Goal: Information Seeking & Learning: Compare options

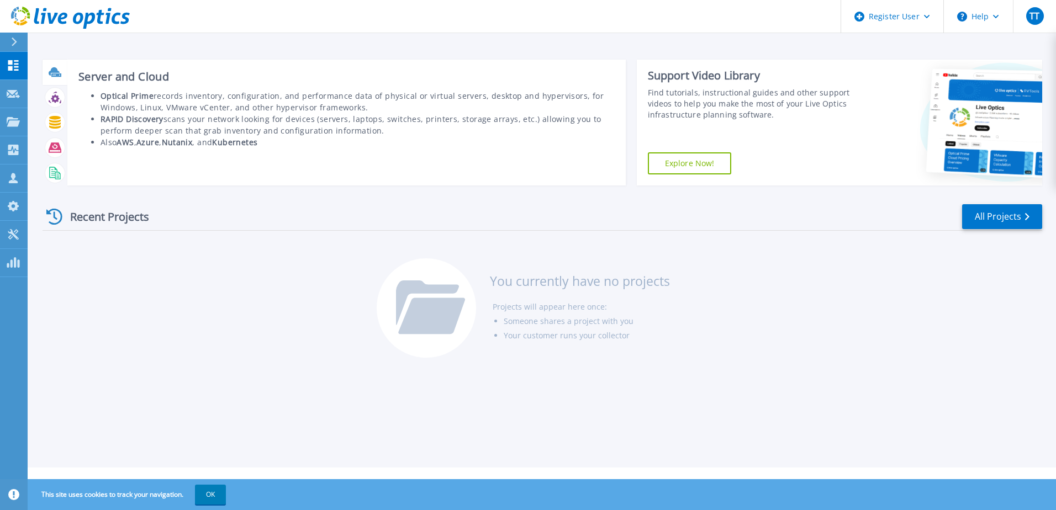
click at [56, 71] on icon at bounding box center [54, 71] width 11 height 8
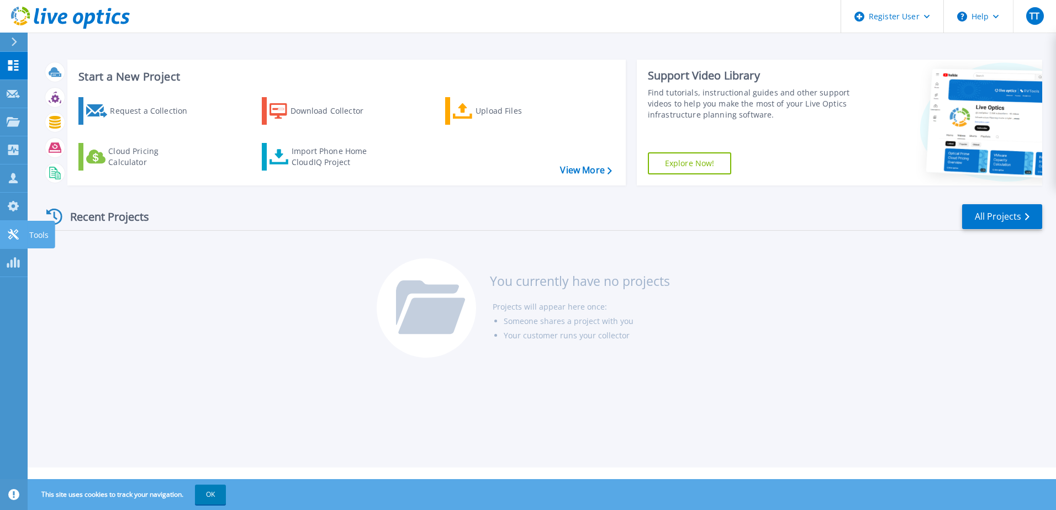
click at [12, 232] on icon at bounding box center [13, 234] width 10 height 10
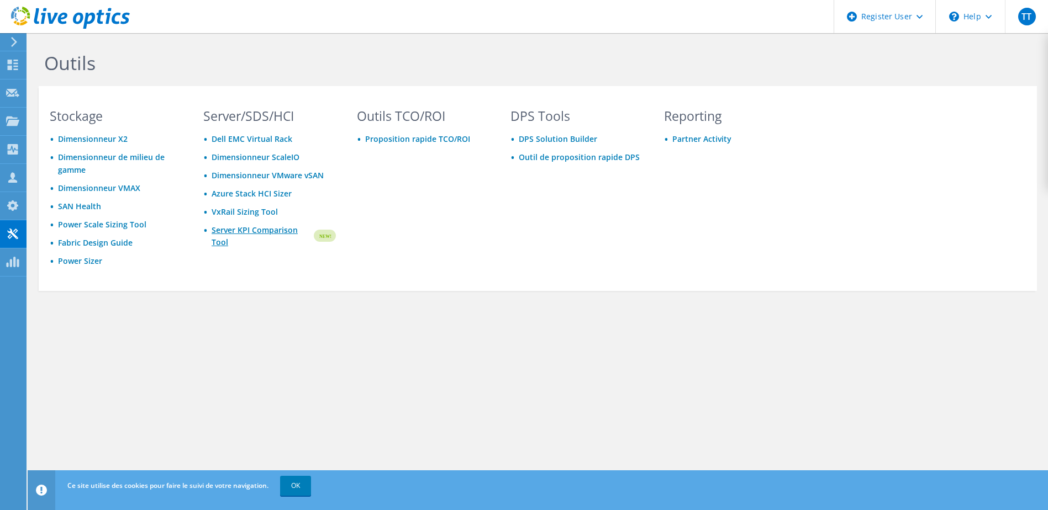
click at [260, 230] on link "Server KPI Comparison Tool" at bounding box center [262, 236] width 101 height 24
click at [421, 140] on link "Proposition rapide TCO/ROI" at bounding box center [417, 139] width 105 height 10
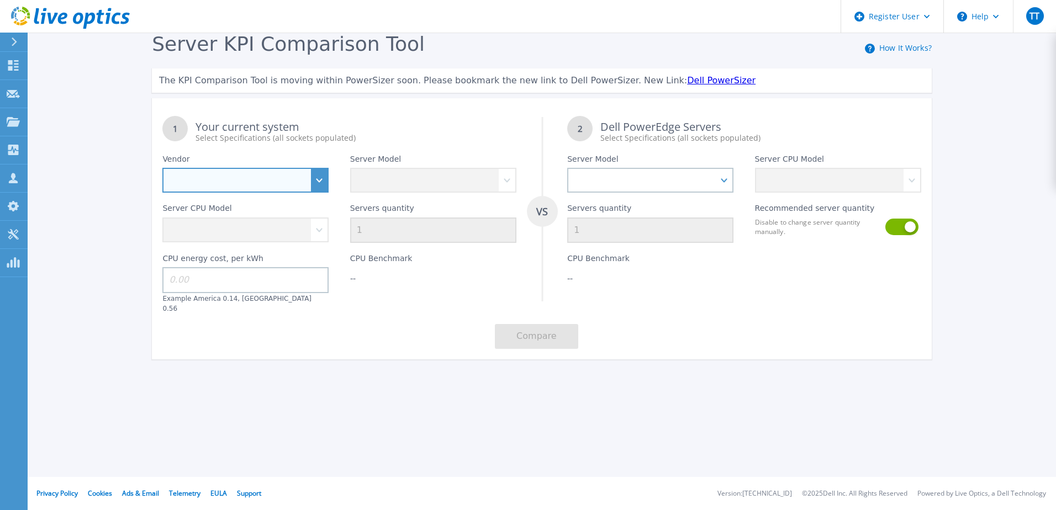
click at [319, 185] on select "Dell HPE Lenovo Supermicro" at bounding box center [245, 180] width 166 height 25
click at [162, 168] on select "Dell HPE Lenovo Supermicro" at bounding box center [245, 180] width 166 height 25
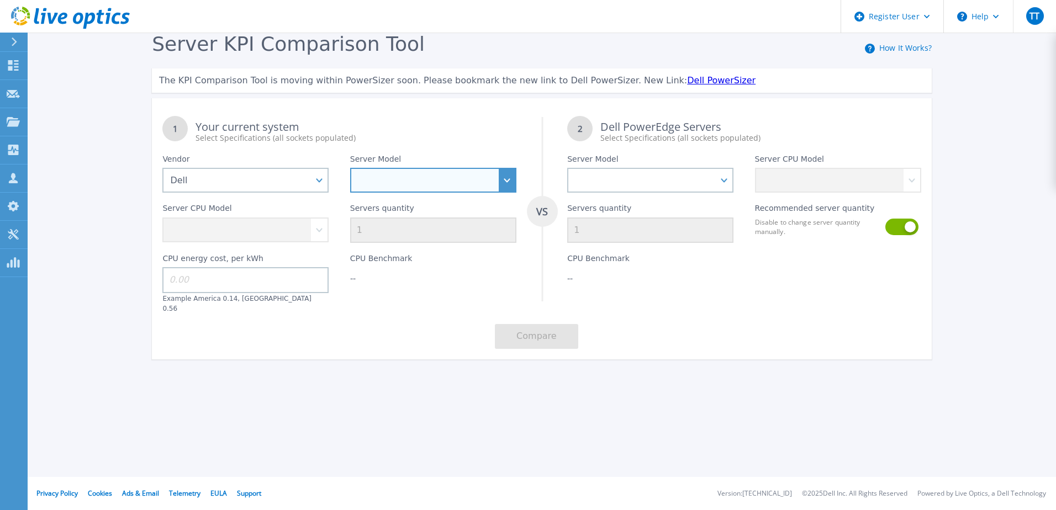
click at [416, 182] on select "PowerEdge C6520 PowerEdge C6525 PowerEdge HS5610 PowerEdge HS5620 PowerEdge R24…" at bounding box center [433, 180] width 166 height 25
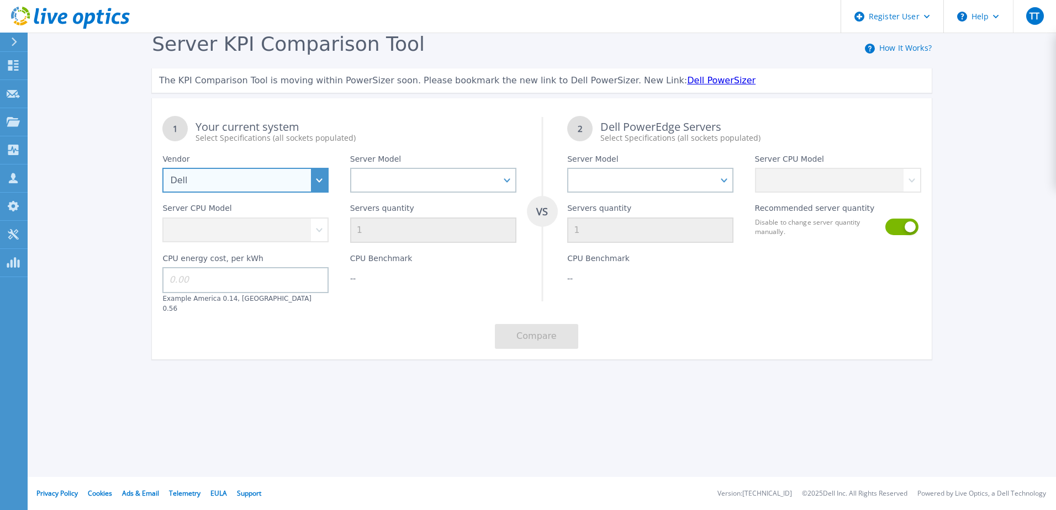
click at [264, 182] on select "Dell HPE Lenovo Supermicro" at bounding box center [245, 180] width 166 height 25
select select "HPE"
click at [162, 168] on select "Dell HPE Lenovo Supermicro" at bounding box center [245, 180] width 166 height 25
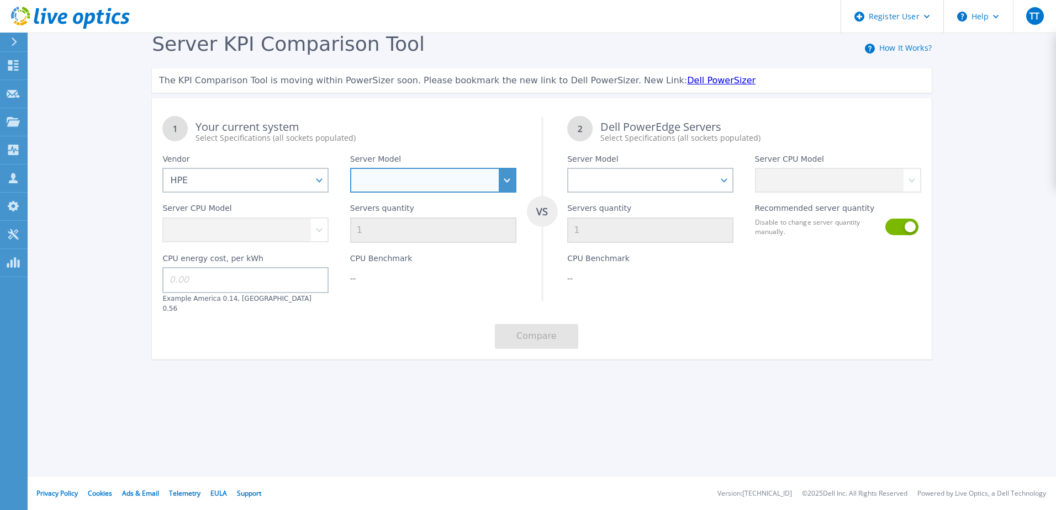
click at [502, 186] on select "Cloudline CL3150 Compute Scale-up Server 3200 DL110 DL145 DL20 DL320 DL325 DL34…" at bounding box center [433, 180] width 166 height 25
click at [350, 168] on select "Cloudline CL3150 Compute Scale-up Server 3200 DL110 DL145 DL20 DL320 DL325 DL34…" at bounding box center [433, 180] width 166 height 25
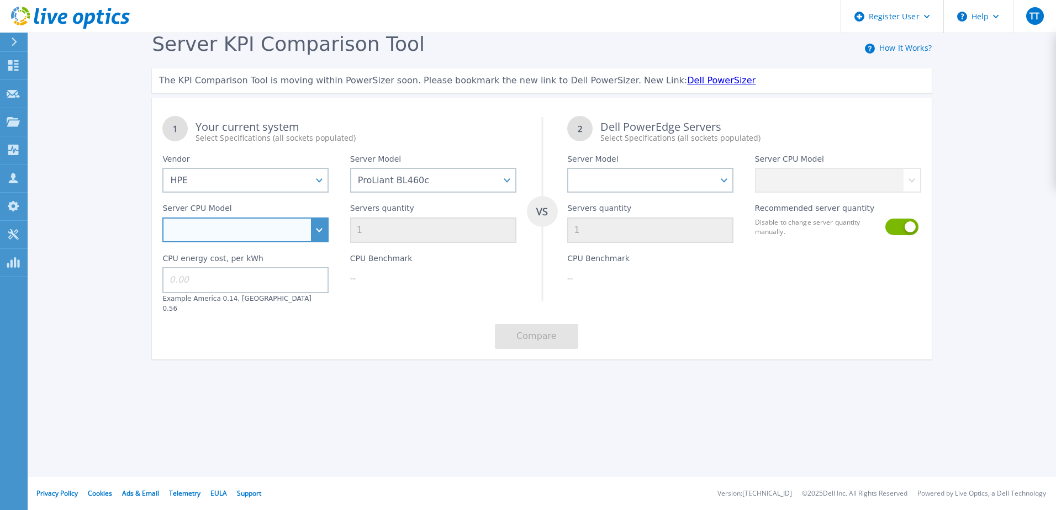
click at [324, 234] on select "Intel Xeon 3104 1.7GHz Intel Xeon 3106 1.7GHz Intel Xeon 3204 1.9GHz Intel Xeon…" at bounding box center [245, 230] width 166 height 25
click at [437, 137] on div "Select Specifications (all sockets populated)" at bounding box center [356, 138] width 320 height 11
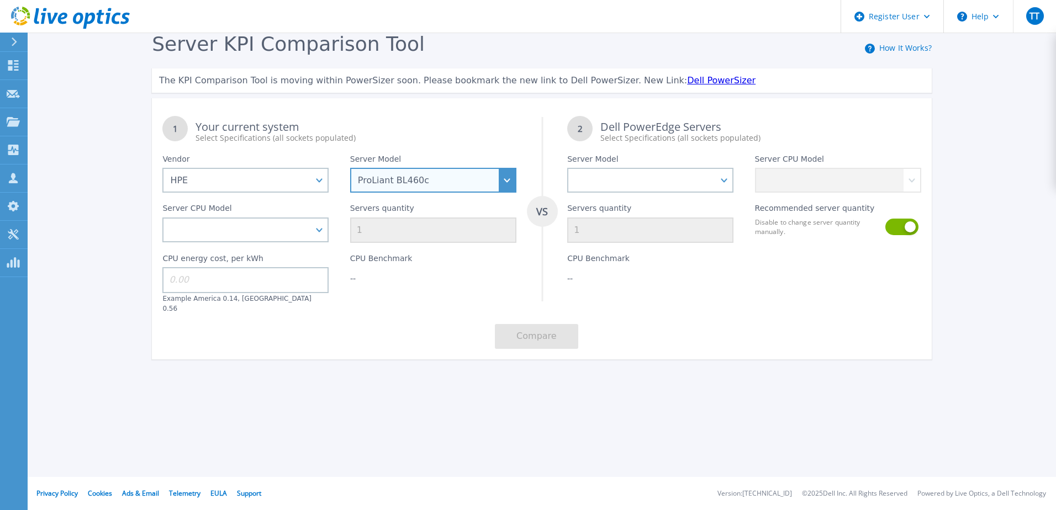
click at [510, 175] on select "Cloudline CL3150 Compute Scale-up Server 3200 DL110 DL145 DL20 DL320 DL325 DL34…" at bounding box center [433, 180] width 166 height 25
click at [350, 168] on select "Cloudline CL3150 Compute Scale-up Server 3200 DL110 DL145 DL20 DL320 DL325 DL34…" at bounding box center [433, 180] width 166 height 25
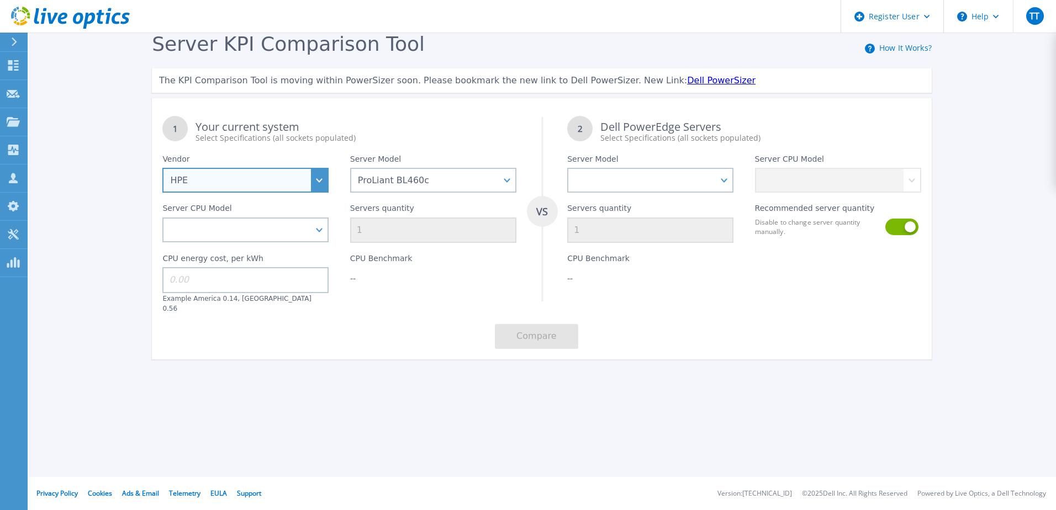
click at [317, 184] on select "Dell HPE Lenovo Supermicro" at bounding box center [245, 180] width 166 height 25
click at [162, 168] on select "Dell HPE Lenovo Supermicro" at bounding box center [245, 180] width 166 height 25
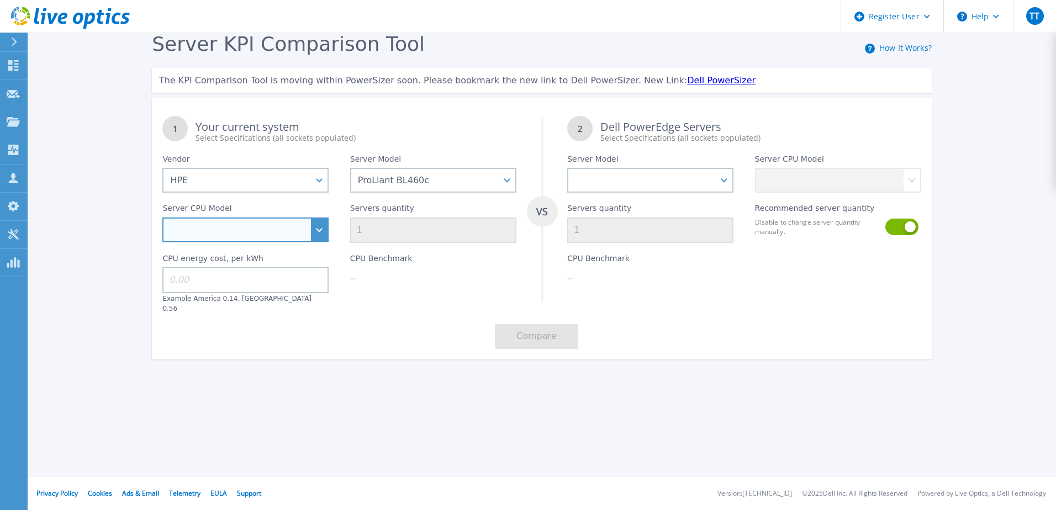
click at [315, 233] on select "Intel Xeon 3104 1.7GHz Intel Xeon 3106 1.7GHz Intel Xeon 3204 1.9GHz Intel Xeon…" at bounding box center [245, 230] width 166 height 25
click at [408, 123] on div "Your current system Select Specifications (all sockets populated)" at bounding box center [356, 133] width 320 height 22
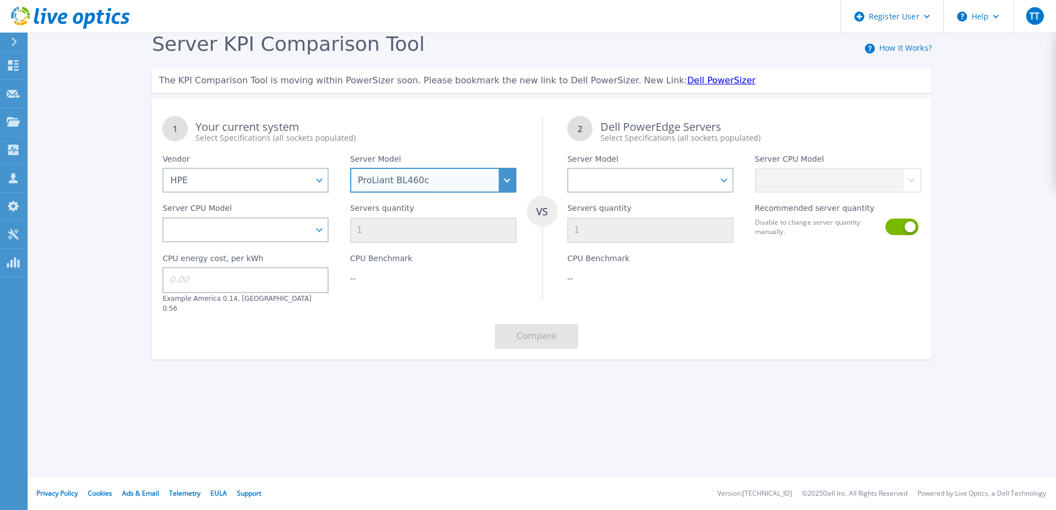
click at [510, 177] on select "Cloudline CL3150 Compute Scale-up Server 3200 DL110 DL145 DL20 DL320 DL325 DL34…" at bounding box center [433, 180] width 166 height 25
click at [350, 168] on select "Cloudline CL3150 Compute Scale-up Server 3200 DL110 DL145 DL20 DL320 DL325 DL34…" at bounding box center [433, 180] width 166 height 25
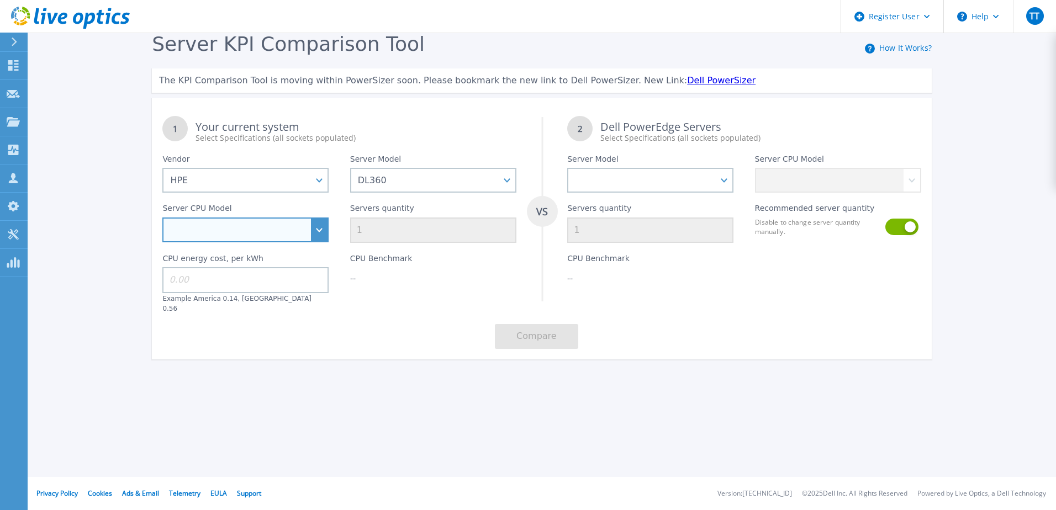
click at [320, 228] on select "Intel Xeon 4509Y 2.6GHz Intel Xeon 4514Y 2GHz Intel Xeon 4516Y+ 2.2GHz Intel Xe…" at bounding box center [245, 230] width 166 height 25
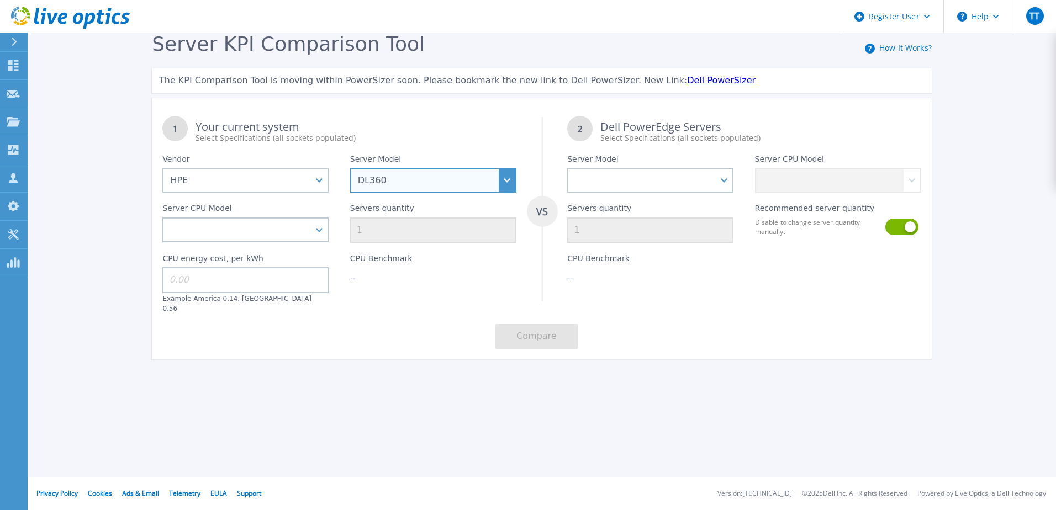
click at [431, 187] on select "Cloudline CL3150 Compute Scale-up Server 3200 DL110 DL145 DL20 DL320 DL325 DL34…" at bounding box center [433, 180] width 166 height 25
click at [350, 168] on select "Cloudline CL3150 Compute Scale-up Server 3200 DL110 DL145 DL20 DL320 DL325 DL34…" at bounding box center [433, 180] width 166 height 25
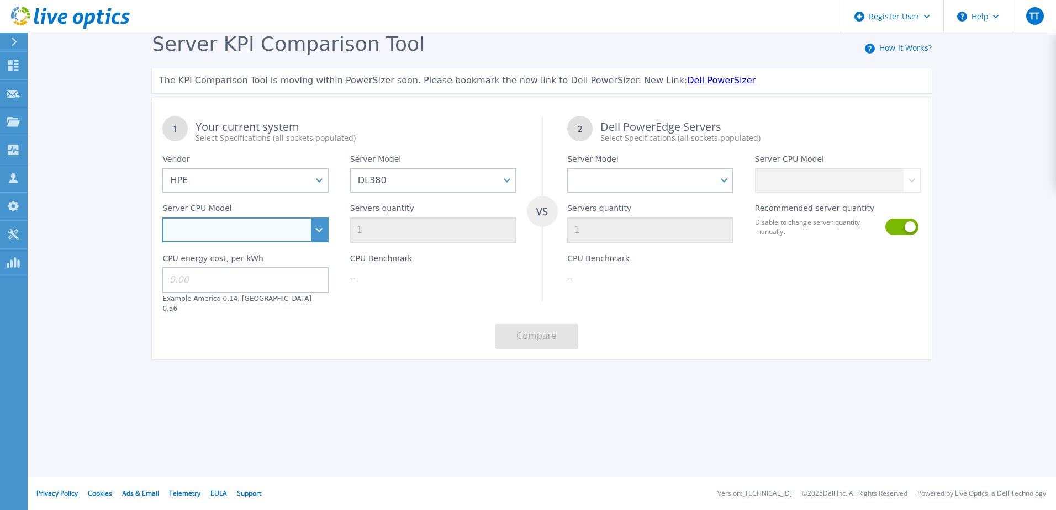
click at [320, 227] on select "Intel Xeon 6526Y 2.8GHz Intel Xeon 6530 2.1GHz Intel Xeon 6534 3.9GHz Intel Xeo…" at bounding box center [245, 230] width 166 height 25
click at [476, 124] on div "Your current system Select Specifications (all sockets populated)" at bounding box center [356, 133] width 320 height 22
click at [687, 78] on link "Dell PowerSizer" at bounding box center [721, 80] width 69 height 10
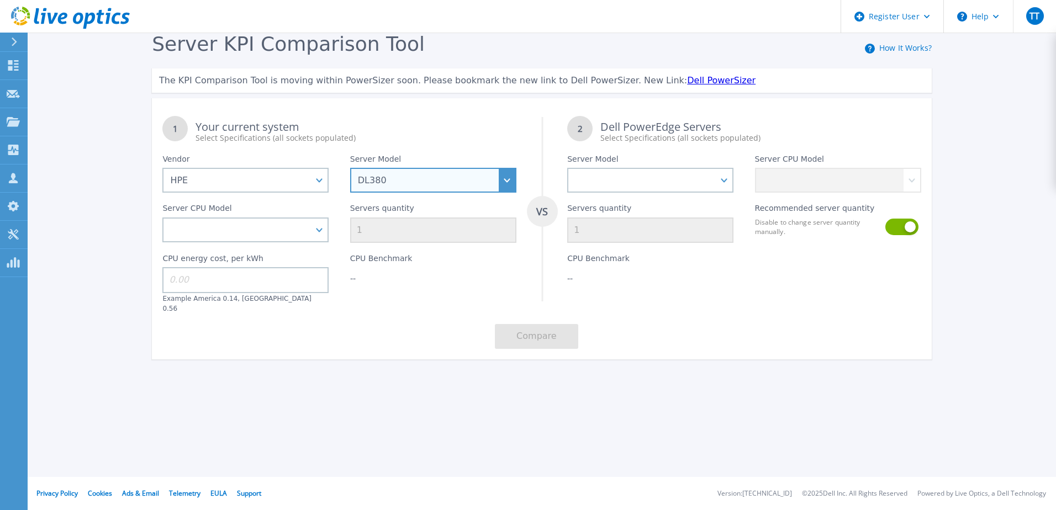
click at [410, 177] on select "Cloudline CL3150 Compute Scale-up Server 3200 DL110 DL145 DL20 DL320 DL325 DL34…" at bounding box center [433, 180] width 166 height 25
select select "ProLiant BL460c"
click at [350, 168] on select "Cloudline CL3150 Compute Scale-up Server 3200 DL110 DL145 DL20 DL320 DL325 DL34…" at bounding box center [433, 180] width 166 height 25
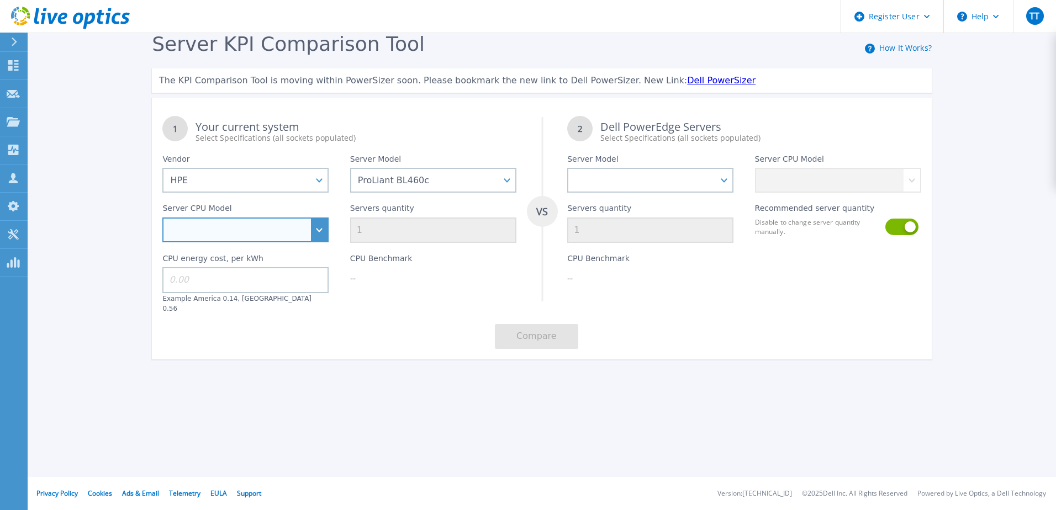
click at [246, 226] on select "Intel Xeon 3104 1.7GHz Intel Xeon 3106 1.7GHz Intel Xeon 3204 1.9GHz Intel Xeon…" at bounding box center [245, 230] width 166 height 25
select select "338111"
click at [162, 218] on select "Intel Xeon 3104 1.7GHz Intel Xeon 3106 1.7GHz Intel Xeon 3204 1.9GHz Intel Xeon…" at bounding box center [245, 230] width 166 height 25
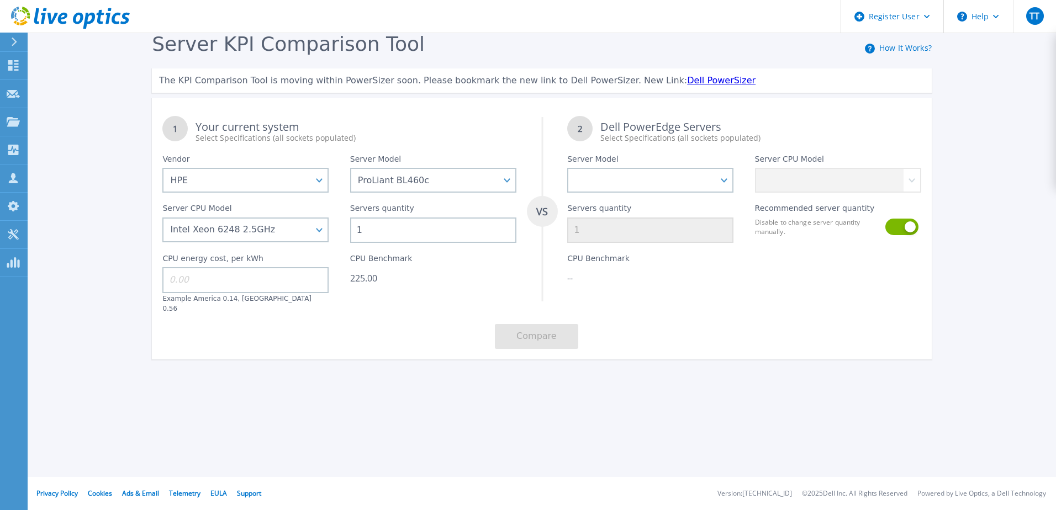
click at [370, 225] on input "1" at bounding box center [433, 230] width 166 height 25
type input "20"
click at [220, 272] on input at bounding box center [245, 279] width 166 height 25
type input "0.56"
click at [420, 329] on div "1 Your current system Select Specifications (all sockets populated) VS 2 Dell P…" at bounding box center [542, 233] width 780 height 254
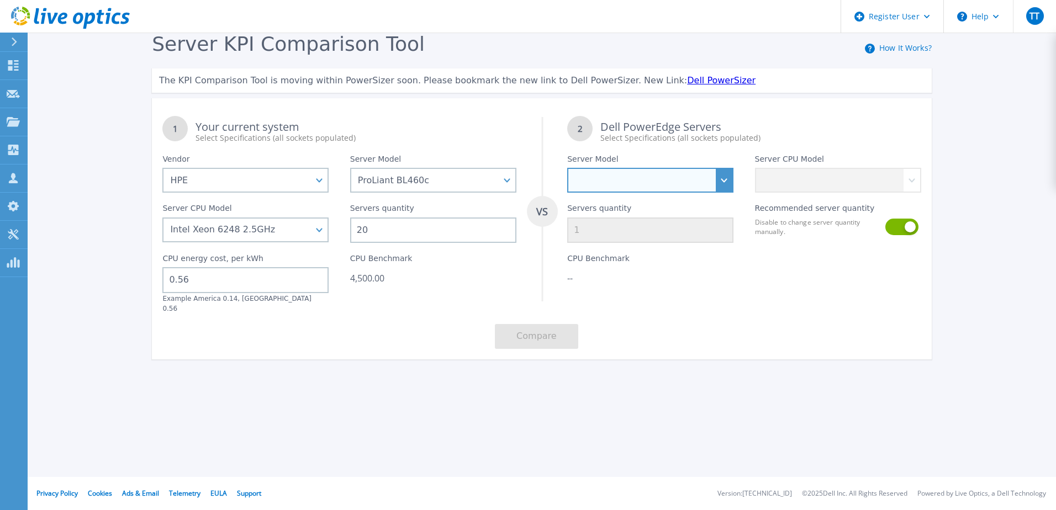
click at [678, 174] on select "PowerEdge C6520 PowerEdge C6525 PowerEdge HS5610 PowerEdge HS5620 PowerEdge R24…" at bounding box center [650, 180] width 166 height 25
select select "PowerEdge R6715"
click at [567, 168] on select "PowerEdge C6520 PowerEdge C6525 PowerEdge HS5610 PowerEdge HS5620 PowerEdge R24…" at bounding box center [650, 180] width 166 height 25
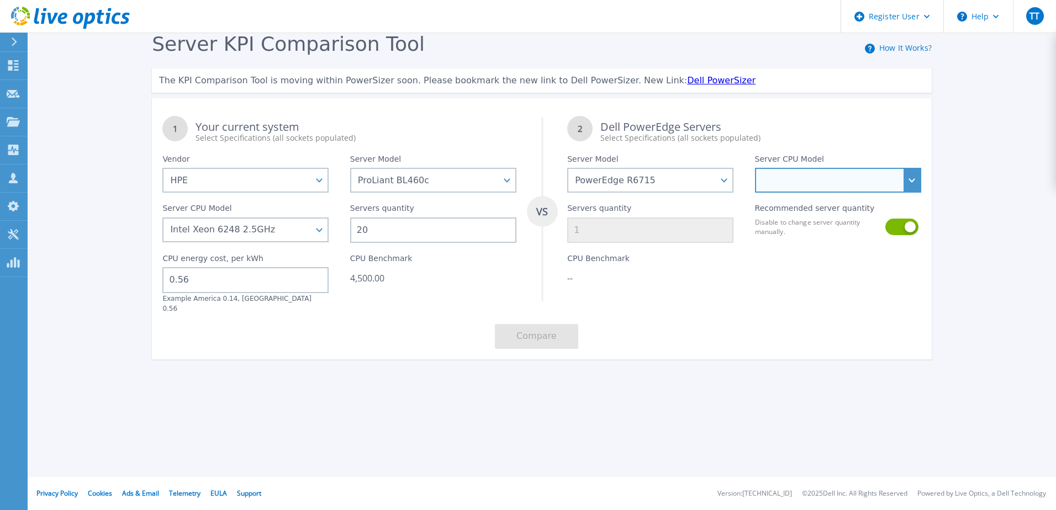
click at [876, 181] on select "AMD EPYC 9355P 3.55GHz AMD EPYC 9575F 3.3GHz AMD EPYC 9015 3.6GHz AMD EPYC 9115…" at bounding box center [838, 180] width 166 height 25
select select "335588"
click at [755, 168] on select "AMD EPYC 9355P 3.55GHz AMD EPYC 9575F 3.3GHz AMD EPYC 9015 3.6GHz AMD EPYC 9115…" at bounding box center [838, 180] width 166 height 25
type input "9"
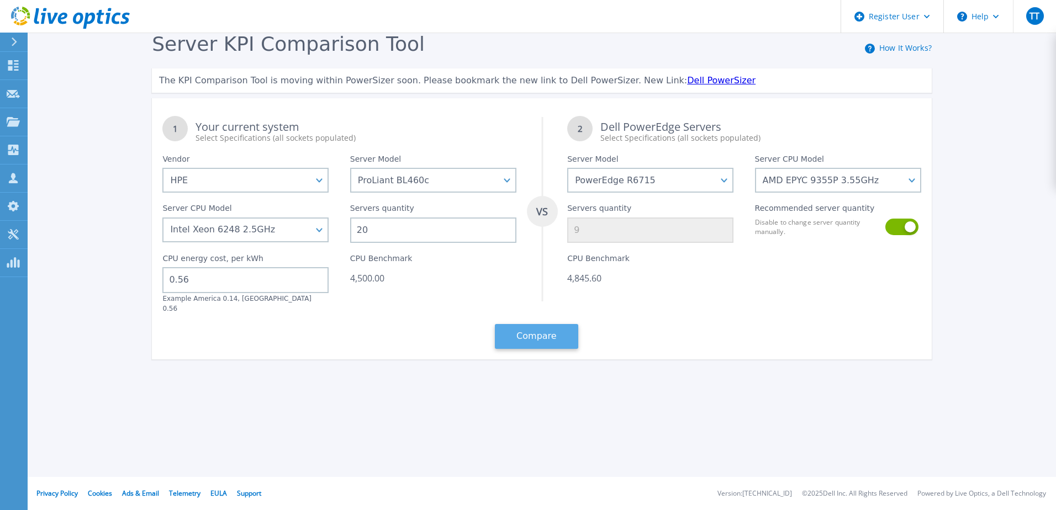
click at [534, 326] on button "Compare" at bounding box center [536, 336] width 83 height 25
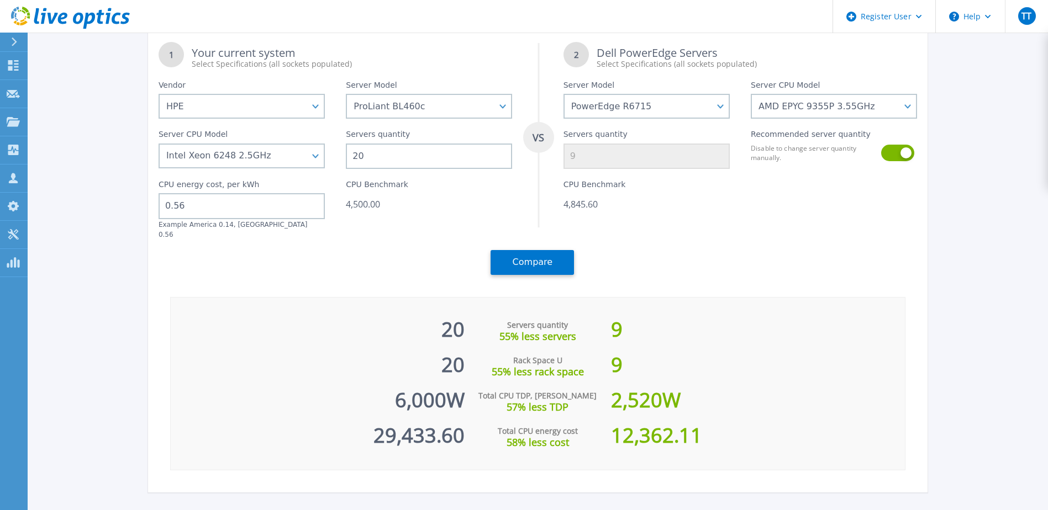
scroll to position [75, 0]
click at [730, 282] on div "1 Your current system Select Specifications (all sockets populated) VS 2 Dell P…" at bounding box center [538, 257] width 780 height 468
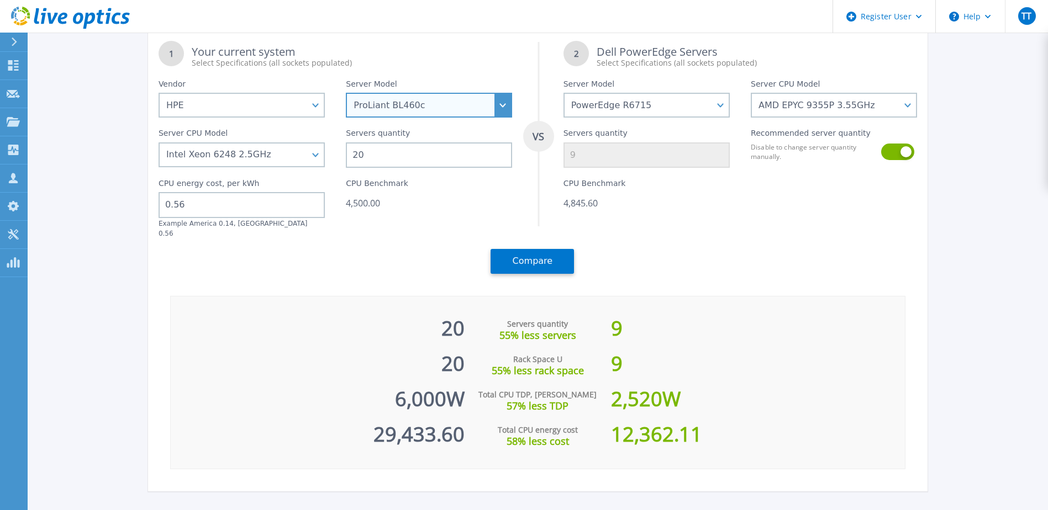
click at [439, 108] on select "Cloudline CL3150 Compute Scale-up Server 3200 DL110 DL145 DL20 DL320 DL325 DL34…" at bounding box center [429, 105] width 166 height 25
select select "DL360"
click at [350, 118] on select "Cloudline CL3150 Compute Scale-up Server 3200 DL110 DL145 DL20 DL320 DL325 DL34…" at bounding box center [429, 105] width 166 height 25
select select
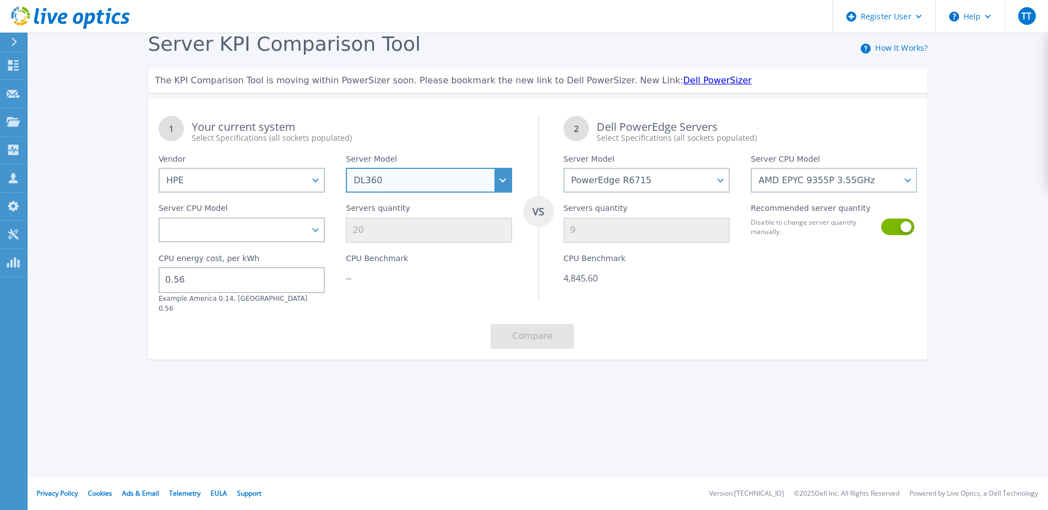
scroll to position [0, 0]
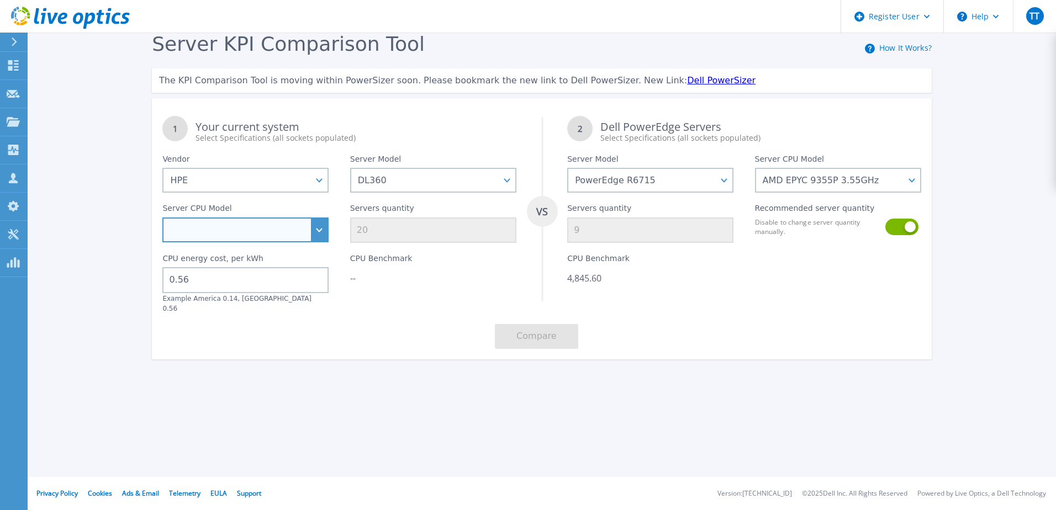
click at [246, 229] on select "Intel Xeon 4509Y 2.6GHz Intel Xeon 4514Y 2GHz Intel Xeon 4516Y+ 2.2GHz Intel Xe…" at bounding box center [245, 230] width 166 height 25
click at [272, 230] on select "Intel Xeon 4509Y 2.6GHz Intel Xeon 4514Y 2GHz Intel Xeon 4516Y+ 2.2GHz Intel Xe…" at bounding box center [245, 230] width 166 height 25
click at [407, 315] on div "1 Your current system Select Specifications (all sockets populated) VS 2 Dell P…" at bounding box center [542, 233] width 780 height 254
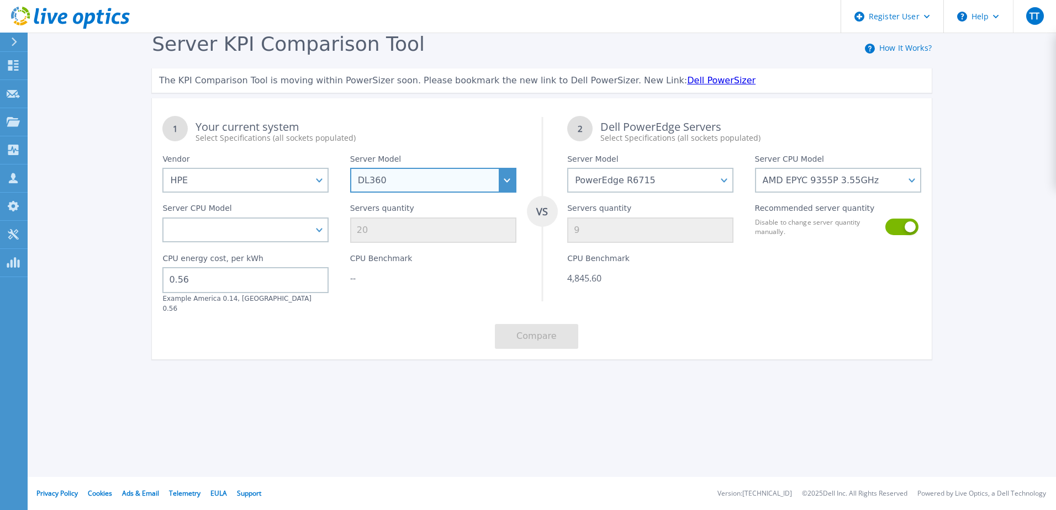
click at [450, 178] on select "Cloudline CL3150 Compute Scale-up Server 3200 DL110 DL145 DL20 DL320 DL325 DL34…" at bounding box center [433, 180] width 166 height 25
select select "ProLiant DL360"
click at [350, 168] on select "Cloudline CL3150 Compute Scale-up Server 3200 DL110 DL145 DL20 DL320 DL325 DL34…" at bounding box center [433, 180] width 166 height 25
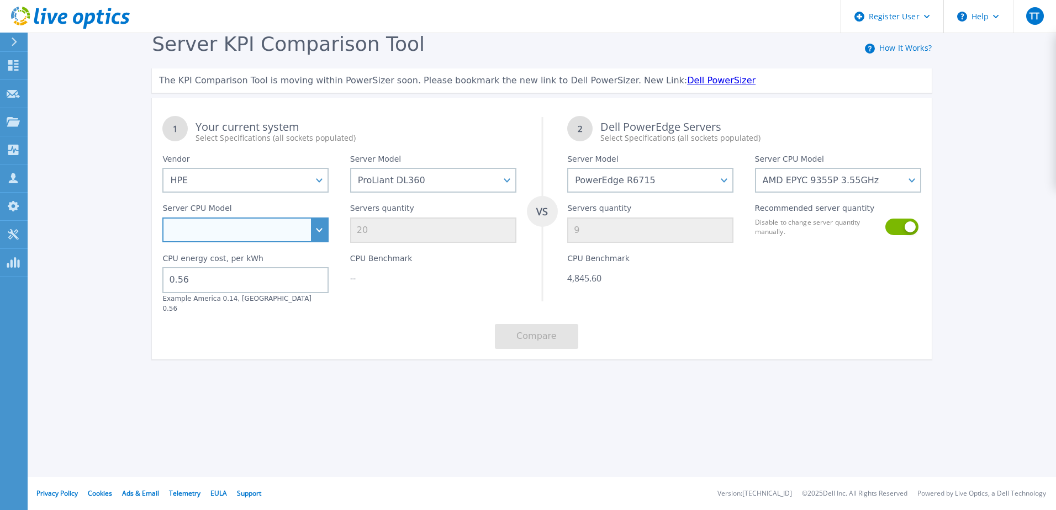
click at [274, 228] on select "Intel Xeon 6418H 2.1GHz Intel Xeon 6426Y 2.5GHz Intel Xeon 8480+ 2GHz Intel Xeo…" at bounding box center [245, 230] width 166 height 25
select select "338041"
click at [162, 218] on select "Intel Xeon 6418H 2.1GHz Intel Xeon 6426Y 2.5GHz Intel Xeon 8480+ 2GHz Intel Xeo…" at bounding box center [245, 230] width 166 height 25
type input "24"
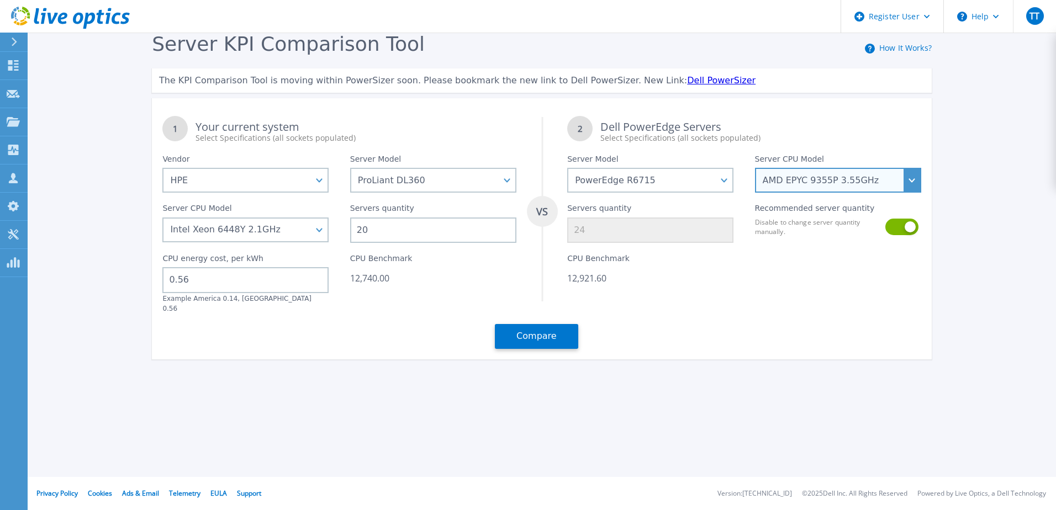
click at [829, 179] on select "AMD EPYC 9355P 3.55GHz AMD EPYC 9575F 3.3GHz AMD EPYC 9015 3.6GHz AMD EPYC 9115…" at bounding box center [838, 180] width 166 height 25
select select "336297"
click at [755, 168] on select "AMD EPYC 9355P 3.55GHz AMD EPYC 9575F 3.3GHz AMD EPYC 9015 3.6GHz AMD EPYC 9115…" at bounding box center [838, 180] width 166 height 25
type input "12"
click at [847, 185] on select "AMD EPYC 9355P 3.55GHz AMD EPYC 9575F 3.3GHz AMD EPYC 9015 3.6GHz AMD EPYC 9115…" at bounding box center [838, 180] width 166 height 25
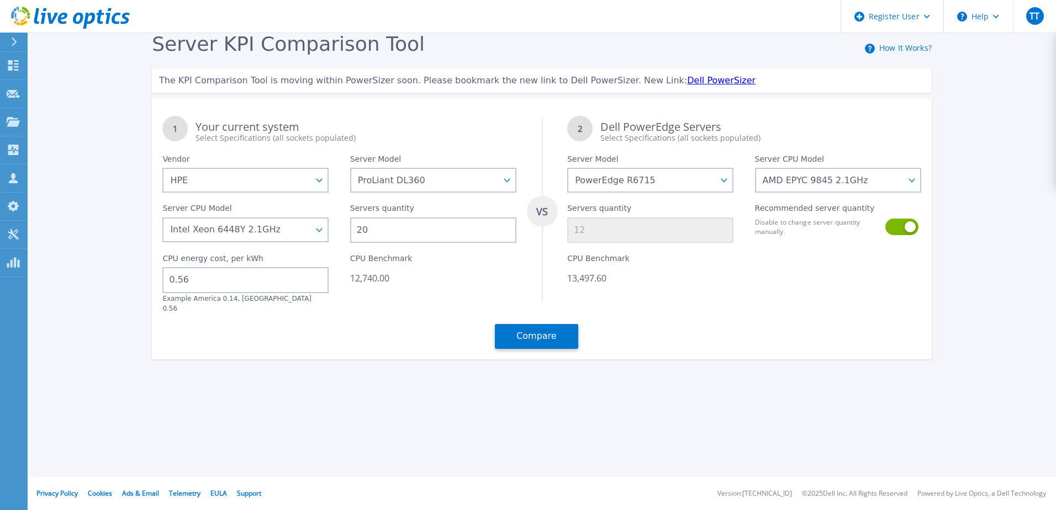
click at [740, 201] on div "Servers quantity 12" at bounding box center [650, 218] width 187 height 50
click at [804, 171] on select "AMD EPYC 9355P 3.55GHz AMD EPYC 9575F 3.3GHz AMD EPYC 9015 3.6GHz AMD EPYC 9115…" at bounding box center [838, 180] width 166 height 25
click at [683, 415] on div "Register User Help TT Utilisateur Dell Thierry Thiesson Thierry.Thiesson@dell.c…" at bounding box center [528, 255] width 1056 height 510
click at [816, 182] on select "AMD EPYC 9355P 3.55GHz AMD EPYC 9575F 3.3GHz AMD EPYC 9015 3.6GHz AMD EPYC 9115…" at bounding box center [838, 180] width 166 height 25
select select "337349"
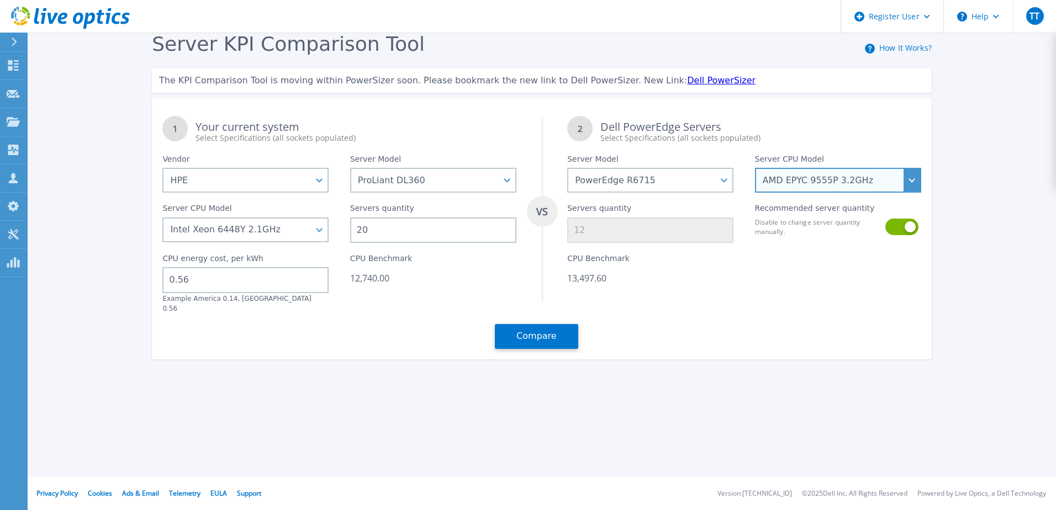
click at [755, 168] on select "AMD EPYC 9355P 3.55GHz AMD EPYC 9575F 3.3GHz AMD EPYC 9015 3.6GHz AMD EPYC 9115…" at bounding box center [838, 180] width 166 height 25
type input "16"
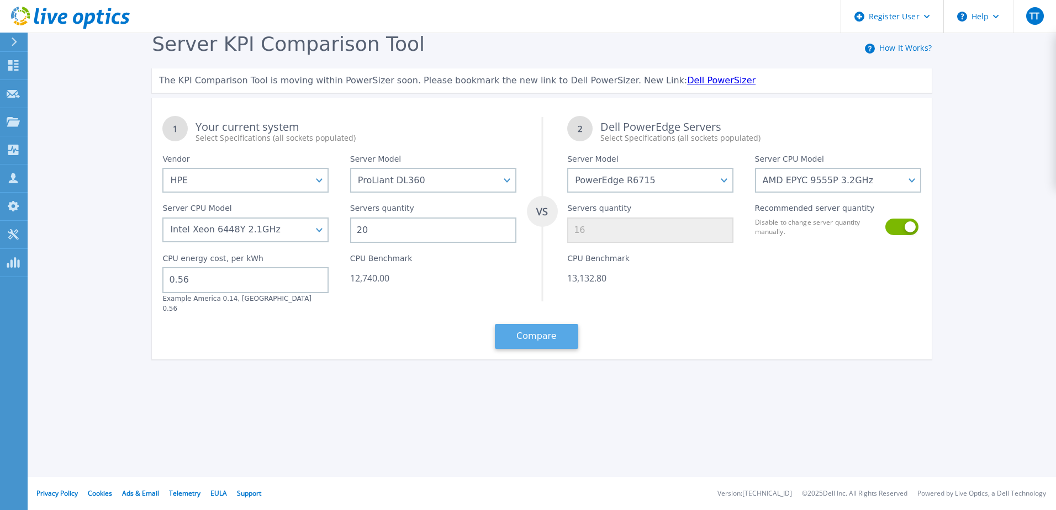
click at [535, 325] on button "Compare" at bounding box center [536, 336] width 83 height 25
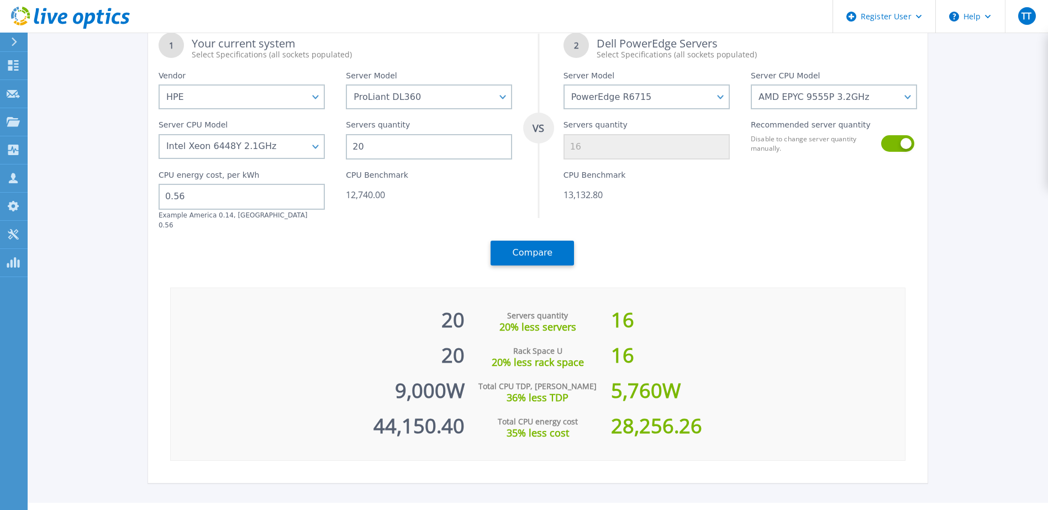
scroll to position [79, 0]
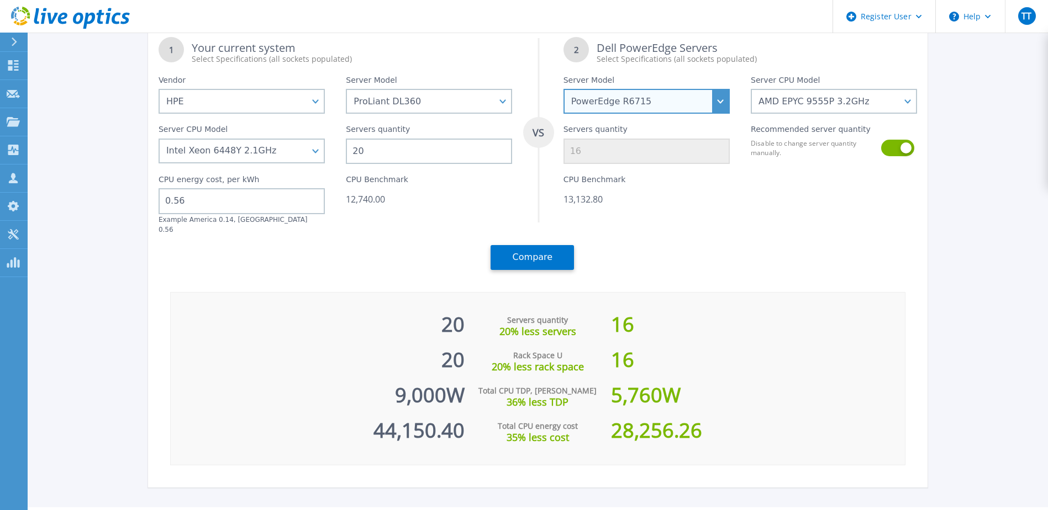
click at [702, 102] on select "PowerEdge C6520 PowerEdge C6525 PowerEdge HS5610 PowerEdge HS5620 PowerEdge R24…" at bounding box center [646, 101] width 166 height 25
select select "PowerEdge R730xd"
click at [567, 114] on select "PowerEdge C6520 PowerEdge C6525 PowerEdge HS5610 PowerEdge HS5620 PowerEdge R24…" at bounding box center [646, 101] width 166 height 25
select select
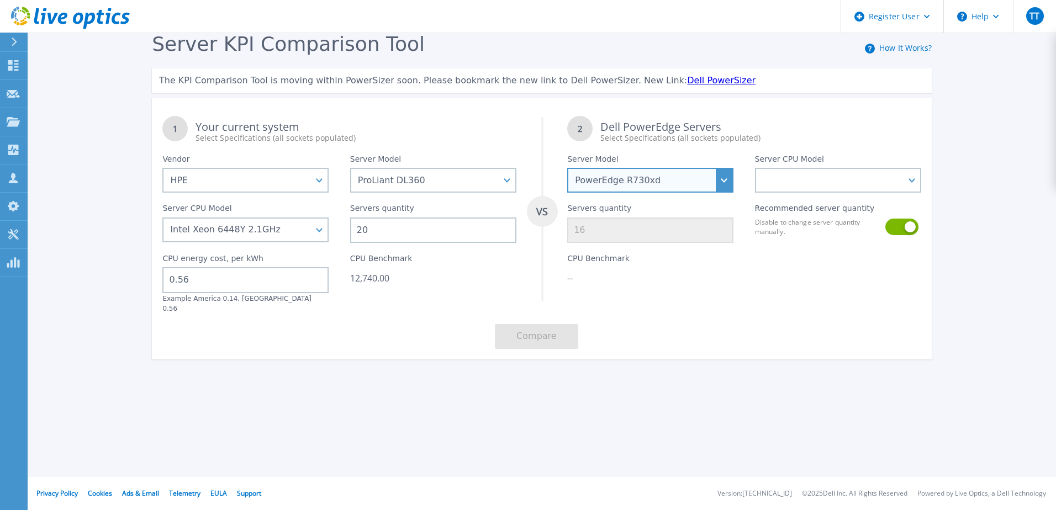
click at [659, 179] on select "PowerEdge C6520 PowerEdge C6525 PowerEdge HS5610 PowerEdge HS5620 PowerEdge R24…" at bounding box center [650, 180] width 166 height 25
click at [567, 168] on select "PowerEdge C6520 PowerEdge C6525 PowerEdge HS5610 PowerEdge HS5620 PowerEdge R24…" at bounding box center [650, 180] width 166 height 25
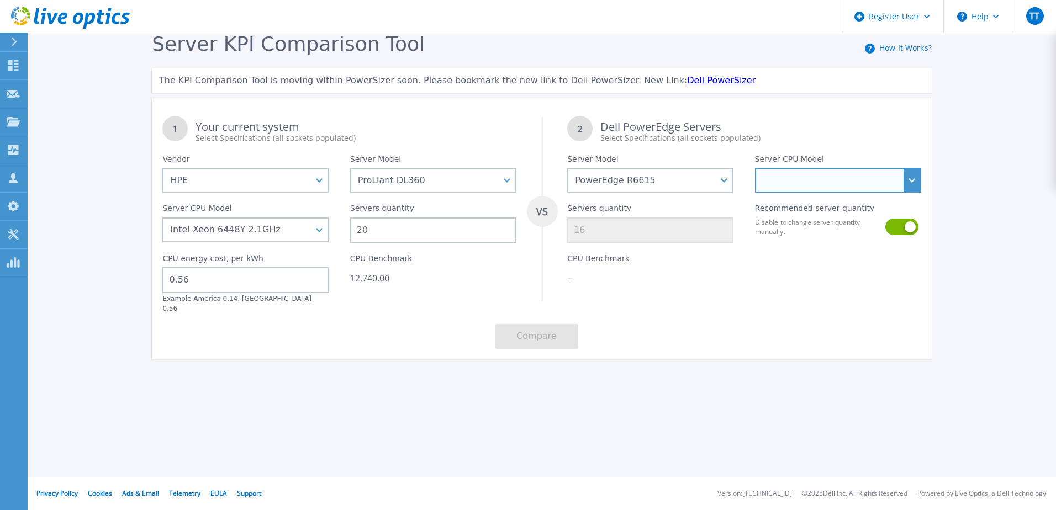
click at [904, 178] on select "AMD EPYC 9354P 3.25GHz AMD EPYC 9554P 3.1GHz AMD EPYC 9654P 2.4GHz AMD EPYC 912…" at bounding box center [838, 180] width 166 height 25
click at [715, 328] on div "1 Your current system Select Specifications (all sockets populated) VS 2 Dell P…" at bounding box center [542, 233] width 780 height 254
click at [857, 177] on select "AMD EPYC 9354P 3.25GHz AMD EPYC 9554P 3.1GHz AMD EPYC 9654P 2.4GHz AMD EPYC 912…" at bounding box center [838, 180] width 166 height 25
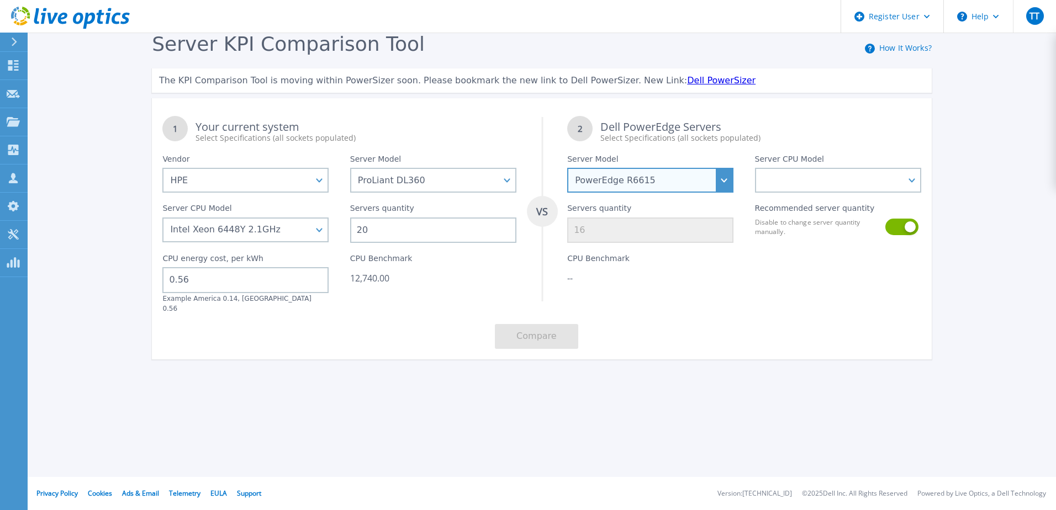
click at [699, 183] on select "PowerEdge C6520 PowerEdge C6525 PowerEdge HS5610 PowerEdge HS5620 PowerEdge R24…" at bounding box center [650, 180] width 166 height 25
select select "PowerEdge R6715"
click at [567, 168] on select "PowerEdge C6520 PowerEdge C6525 PowerEdge HS5610 PowerEdge HS5620 PowerEdge R24…" at bounding box center [650, 180] width 166 height 25
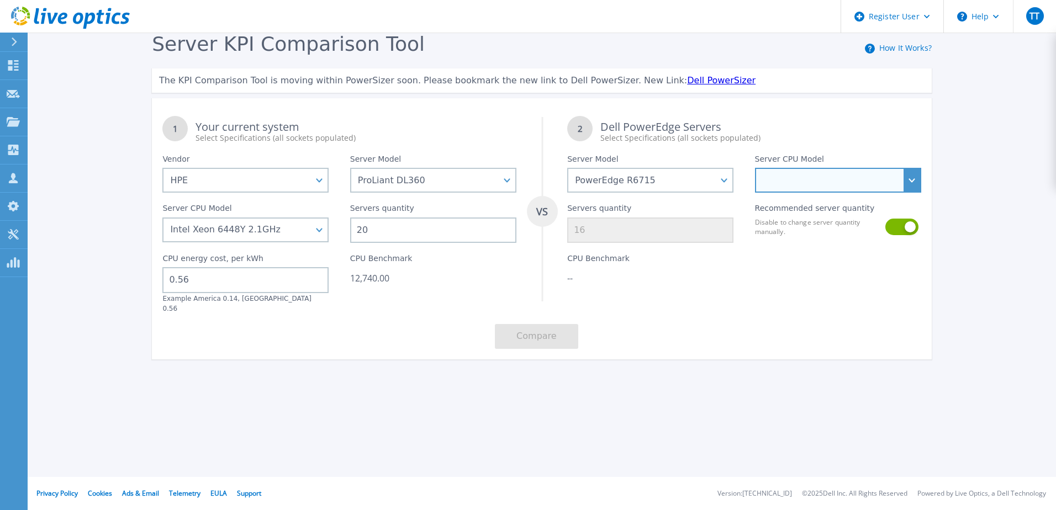
click at [871, 175] on select "AMD EPYC 9355P 3.55GHz AMD EPYC 9575F 3.3GHz AMD EPYC 9015 3.6GHz AMD EPYC 9115…" at bounding box center [838, 180] width 166 height 25
select select "337349"
click at [755, 168] on select "AMD EPYC 9355P 3.55GHz AMD EPYC 9575F 3.3GHz AMD EPYC 9015 3.6GHz AMD EPYC 9115…" at bounding box center [838, 180] width 166 height 25
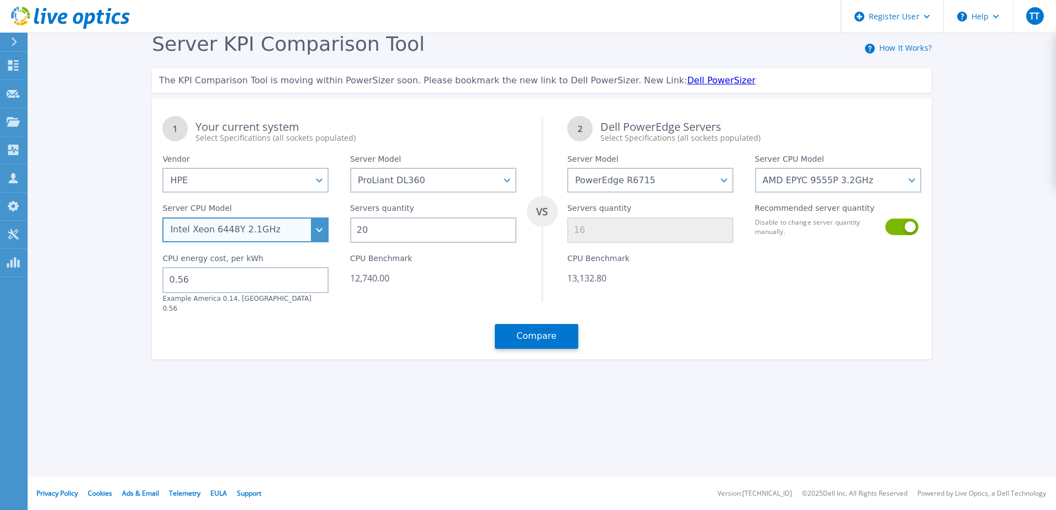
click at [322, 230] on select "Intel Xeon 6418H 2.1GHz Intel Xeon 6426Y 2.5GHz Intel Xeon 8480+ 2GHz Intel Xeo…" at bounding box center [245, 230] width 166 height 25
select select "338040"
click at [162, 218] on select "Intel Xeon 6418H 2.1GHz Intel Xeon 6426Y 2.5GHz Intel Xeon 8480+ 2GHz Intel Xeo…" at bounding box center [245, 230] width 166 height 25
type input "14"
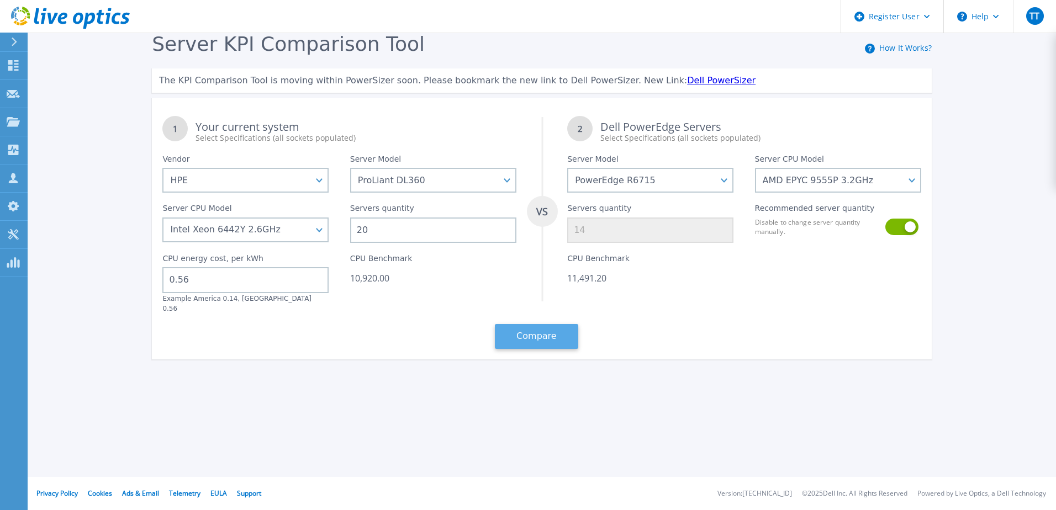
click at [541, 330] on button "Compare" at bounding box center [536, 336] width 83 height 25
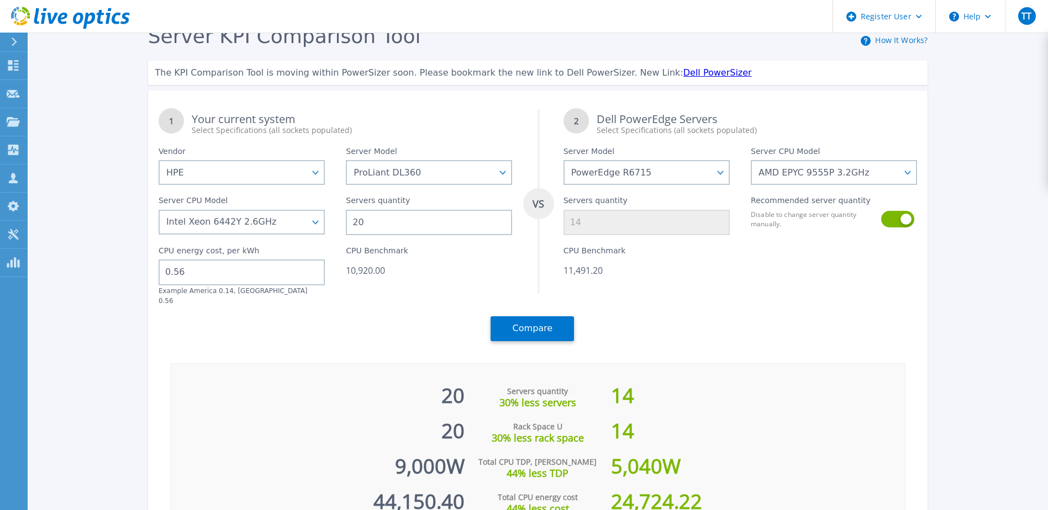
scroll to position [7, 0]
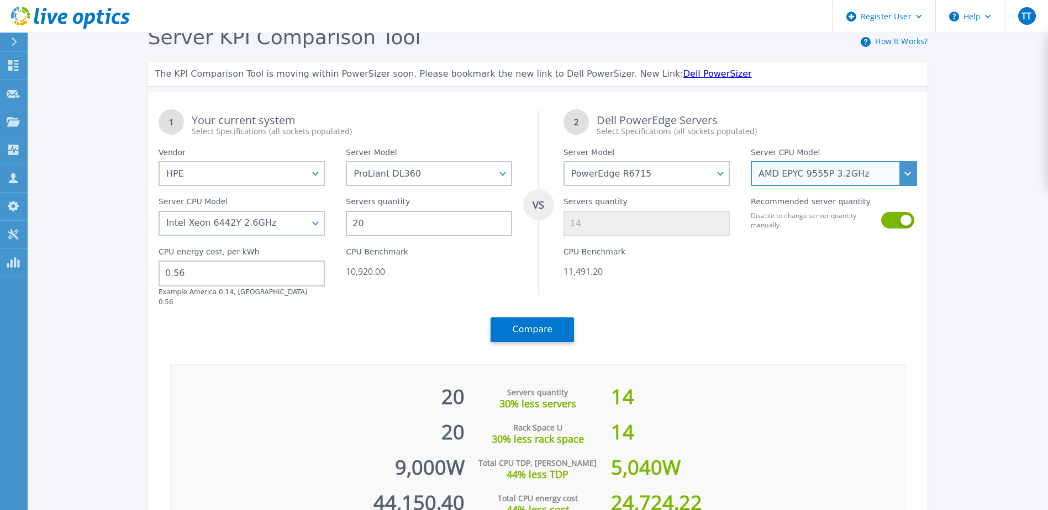
click at [913, 171] on select "AMD EPYC 9355P 3.55GHz AMD EPYC 9575F 3.3GHz AMD EPYC 9015 3.6GHz AMD EPYC 9115…" at bounding box center [834, 173] width 166 height 25
click at [909, 177] on select "AMD EPYC 9355P 3.55GHz AMD EPYC 9575F 3.3GHz AMD EPYC 9015 3.6GHz AMD EPYC 9115…" at bounding box center [834, 173] width 166 height 25
select select "336292"
click at [755, 168] on select "AMD EPYC 9355P 3.55GHz AMD EPYC 9575F 3.3GHz AMD EPYC 9015 3.6GHz AMD EPYC 9115…" at bounding box center [834, 173] width 166 height 25
type input "20"
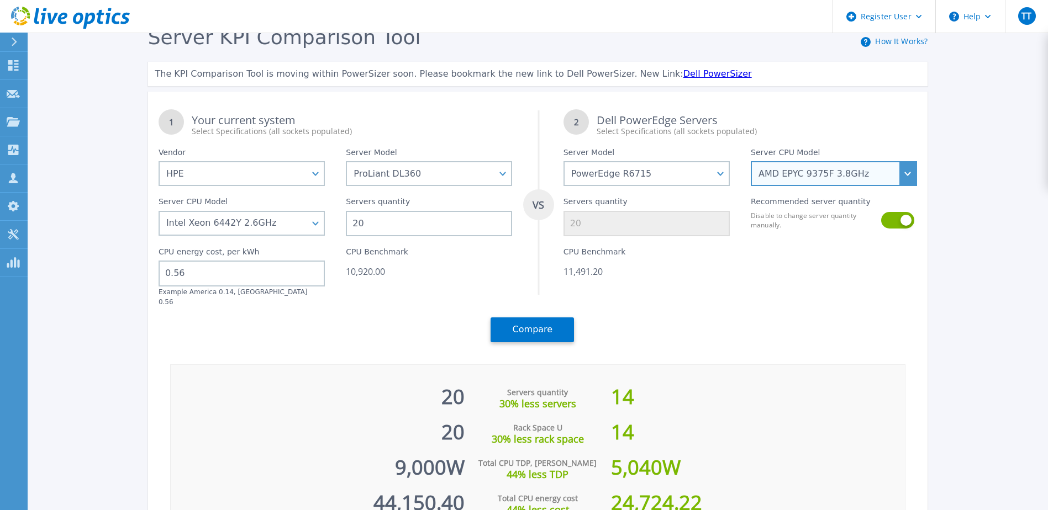
scroll to position [0, 0]
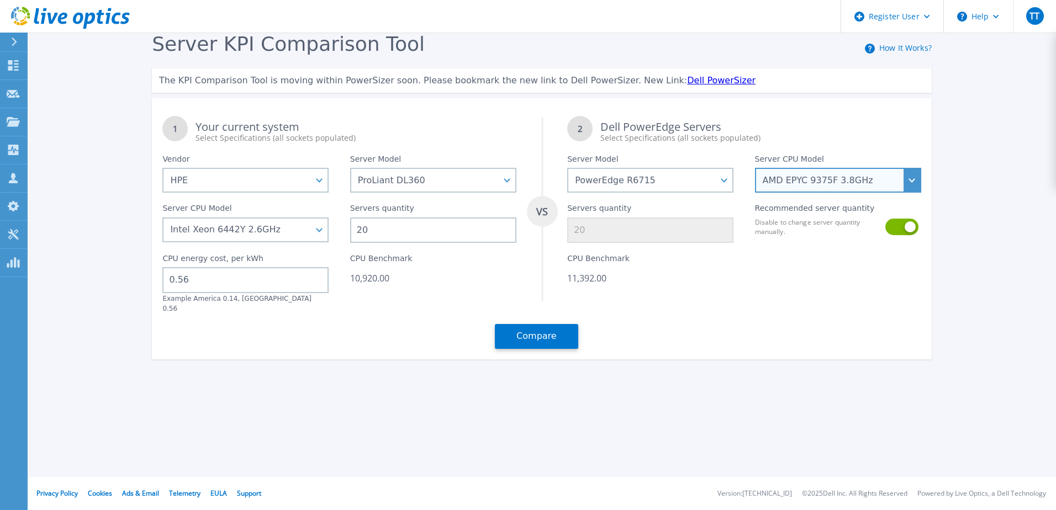
click at [915, 183] on select "AMD EPYC 9355P 3.55GHz AMD EPYC 9575F 3.3GHz AMD EPYC 9015 3.6GHz AMD EPYC 9115…" at bounding box center [838, 180] width 166 height 25
select select "335588"
click at [755, 168] on select "AMD EPYC 9355P 3.55GHz AMD EPYC 9575F 3.3GHz AMD EPYC 9015 3.6GHz AMD EPYC 9115…" at bounding box center [838, 180] width 166 height 25
type input "21"
click at [914, 181] on select "AMD EPYC 9355P 3.55GHz AMD EPYC 9575F 3.3GHz AMD EPYC 9015 3.6GHz AMD EPYC 9115…" at bounding box center [838, 180] width 166 height 25
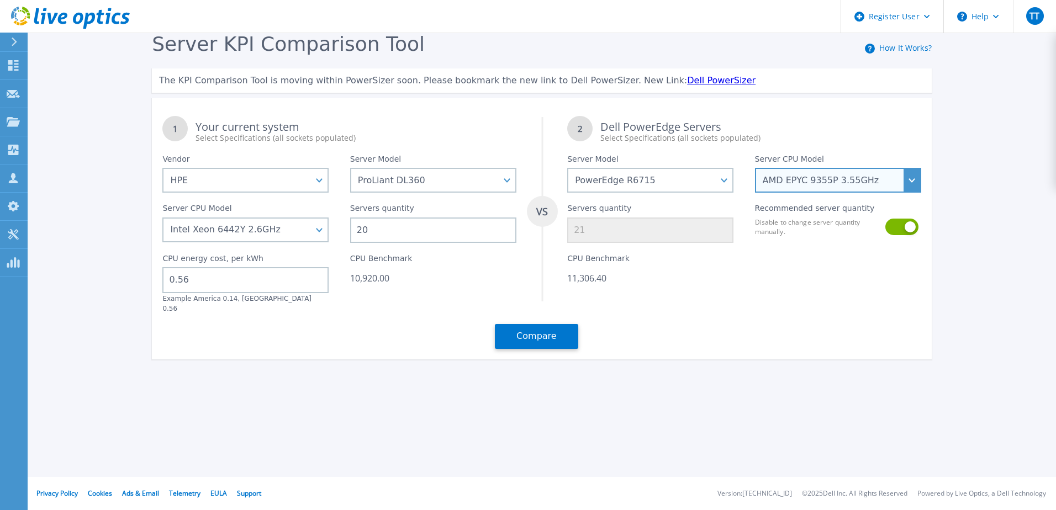
select select "337349"
click at [755, 168] on select "AMD EPYC 9355P 3.55GHz AMD EPYC 9575F 3.3GHz AMD EPYC 9015 3.6GHz AMD EPYC 9115…" at bounding box center [838, 180] width 166 height 25
type input "14"
click at [918, 183] on select "AMD EPYC 9355P 3.55GHz AMD EPYC 9575F 3.3GHz AMD EPYC 9015 3.6GHz AMD EPYC 9115…" at bounding box center [838, 180] width 166 height 25
select select "336294"
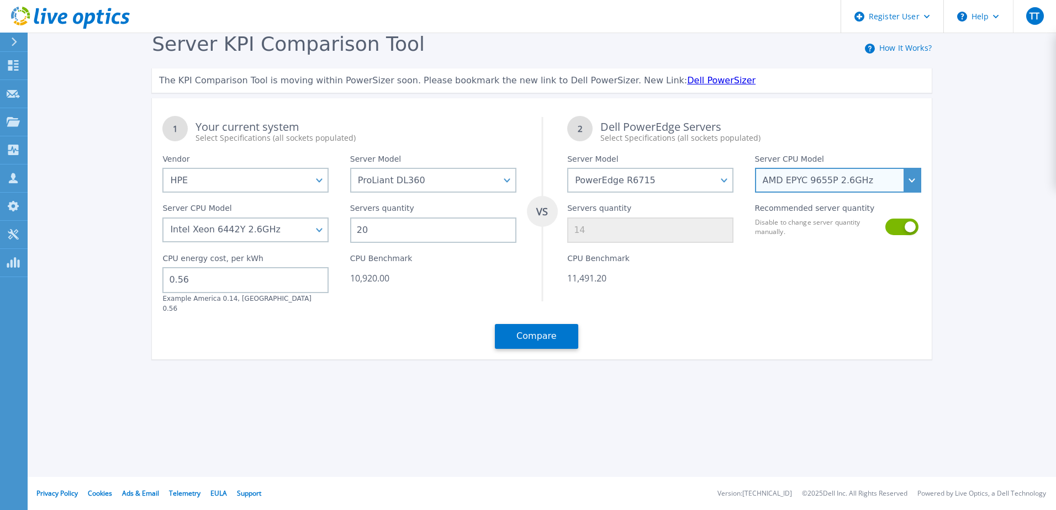
click at [755, 168] on select "AMD EPYC 9355P 3.55GHz AMD EPYC 9575F 3.3GHz AMD EPYC 9015 3.6GHz AMD EPYC 9115…" at bounding box center [838, 180] width 166 height 25
type input "12"
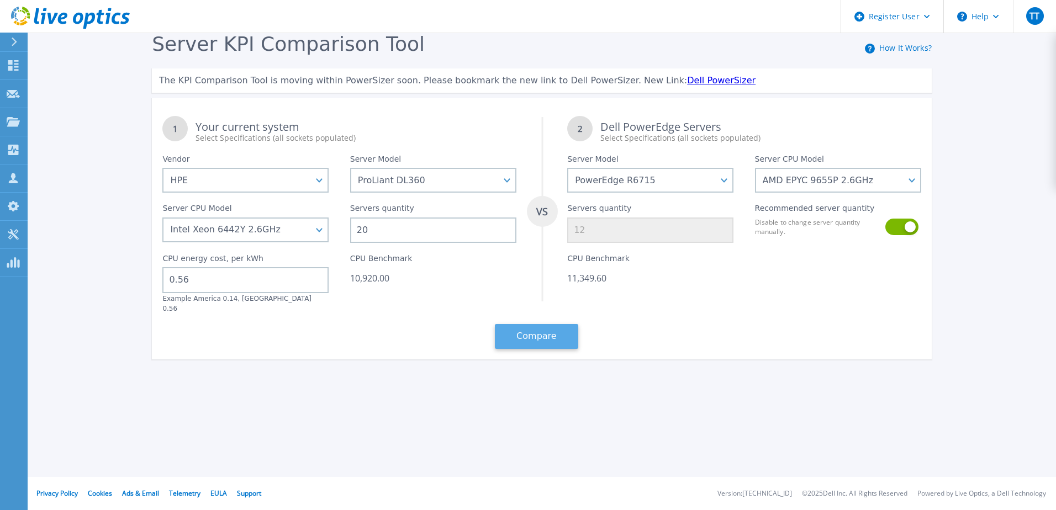
click at [545, 333] on button "Compare" at bounding box center [536, 336] width 83 height 25
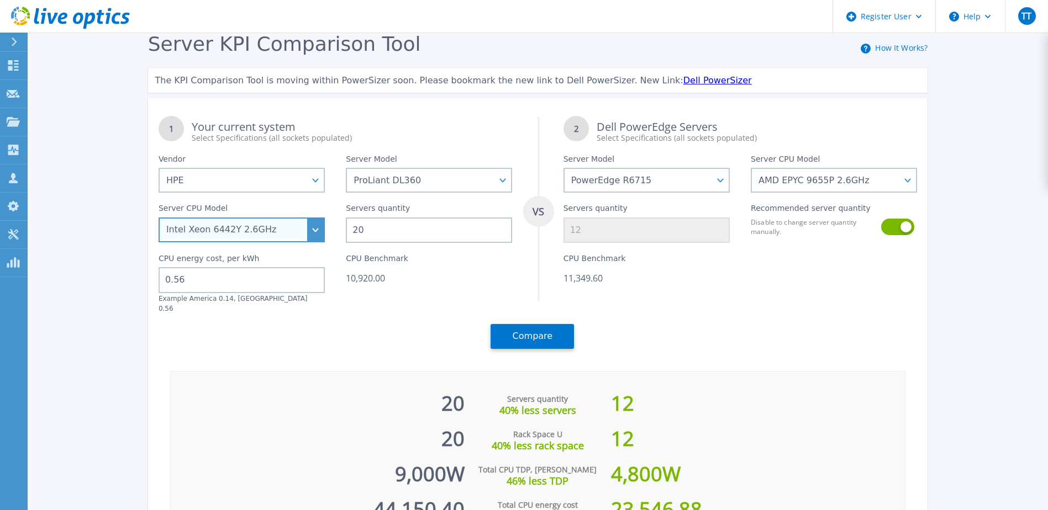
click at [322, 231] on select "Intel Xeon 6418H 2.1GHz Intel Xeon 6426Y 2.5GHz Intel Xeon 8480+ 2GHz Intel Xeo…" at bounding box center [242, 230] width 166 height 25
select select "338039"
click at [162, 218] on select "Intel Xeon 6418H 2.1GHz Intel Xeon 6426Y 2.5GHz Intel Xeon 8480+ 2GHz Intel Xeo…" at bounding box center [242, 230] width 166 height 25
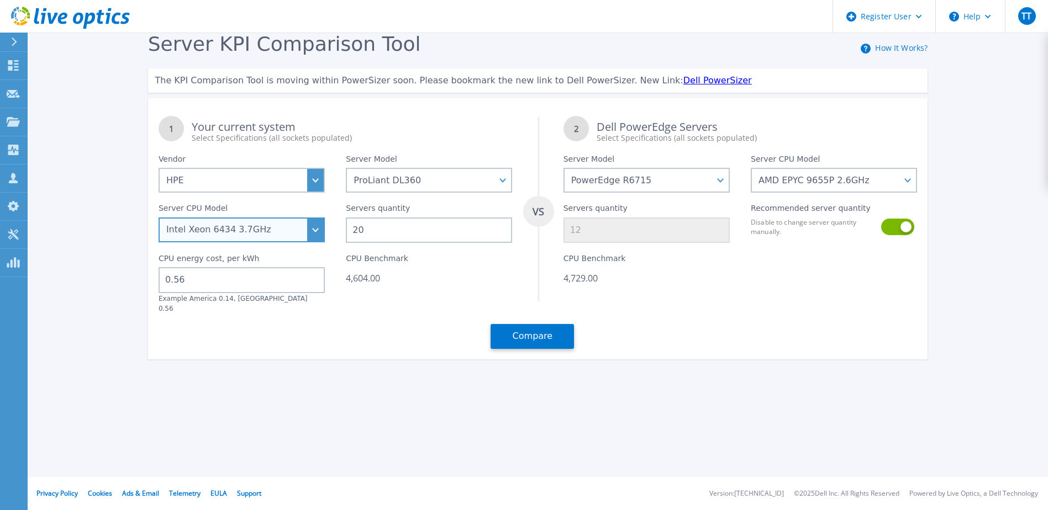
type input "5"
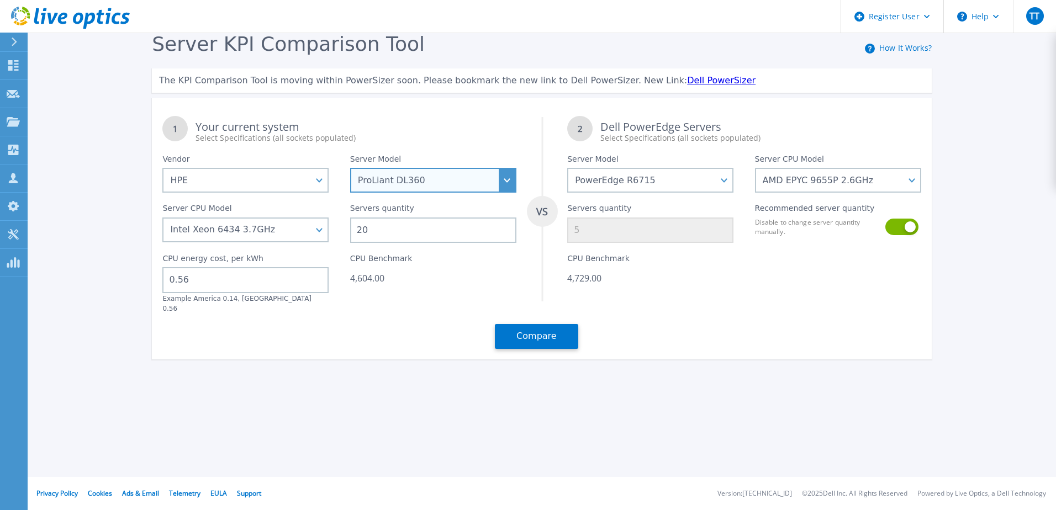
click at [405, 179] on select "Cloudline CL3150 Compute Scale-up Server 3200 DL110 DL145 DL20 DL320 DL325 DL34…" at bounding box center [433, 180] width 166 height 25
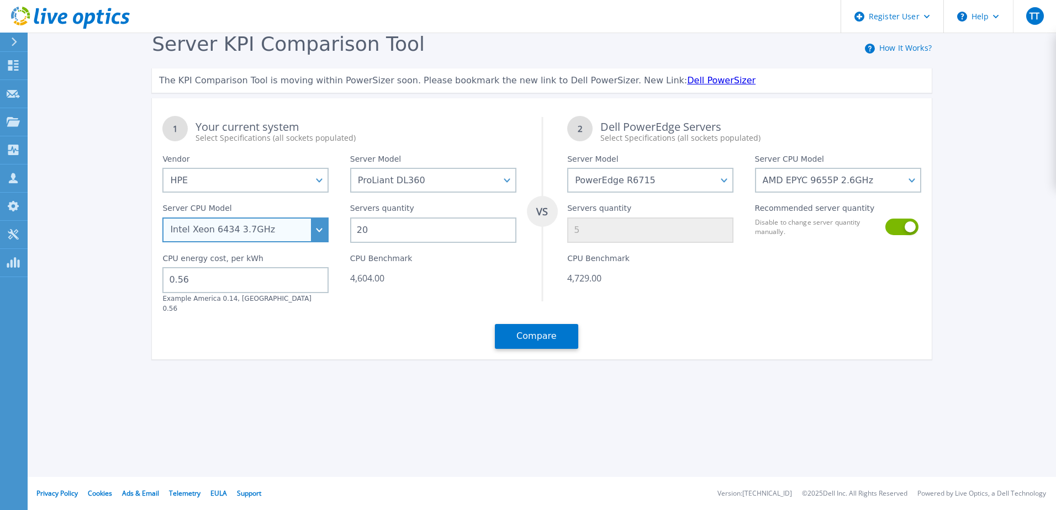
click at [252, 224] on select "Intel Xeon 6418H 2.1GHz Intel Xeon 6426Y 2.5GHz Intel Xeon 8480+ 2GHz Intel Xeo…" at bounding box center [245, 230] width 166 height 25
select select "338038"
click at [162, 218] on select "Intel Xeon 6418H 2.1GHz Intel Xeon 6426Y 2.5GHz Intel Xeon 8480+ 2GHz Intel Xeo…" at bounding box center [245, 230] width 166 height 25
type input "12"
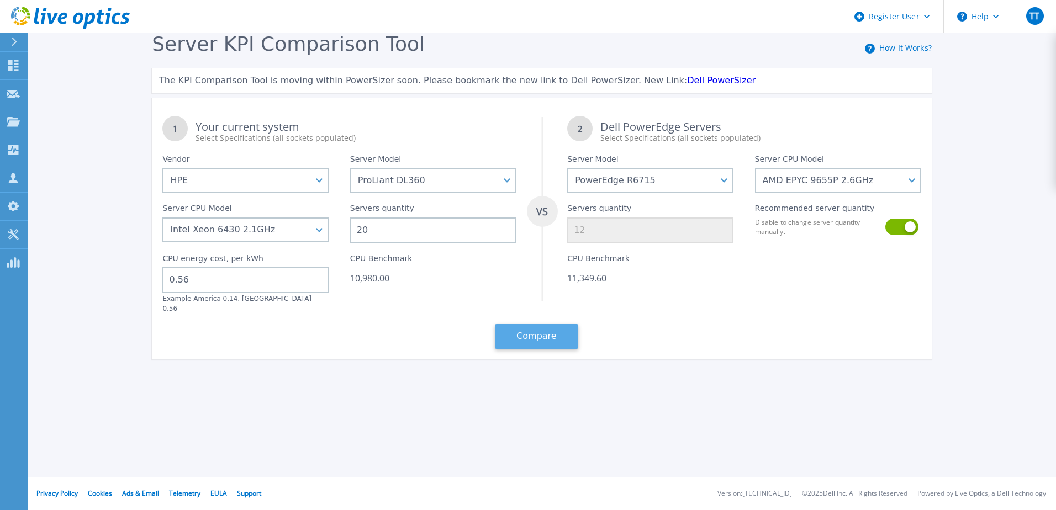
click at [535, 333] on button "Compare" at bounding box center [536, 336] width 83 height 25
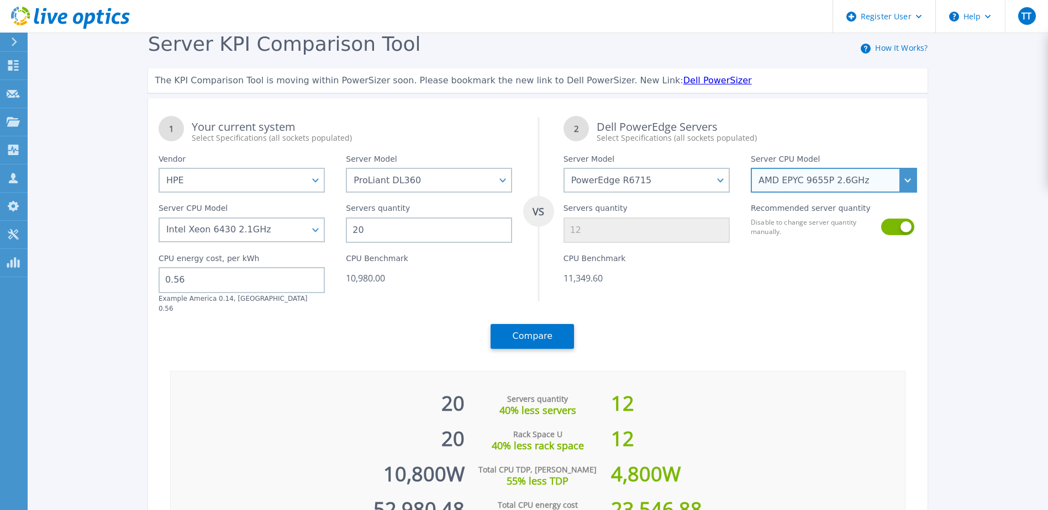
click at [908, 182] on select "AMD EPYC 9355P 3.55GHz AMD EPYC 9575F 3.3GHz AMD EPYC 9015 3.6GHz AMD EPYC 9115…" at bounding box center [834, 180] width 166 height 25
select select "335588"
click at [755, 168] on select "AMD EPYC 9355P 3.55GHz AMD EPYC 9575F 3.3GHz AMD EPYC 9015 3.6GHz AMD EPYC 9115…" at bounding box center [834, 180] width 166 height 25
type input "21"
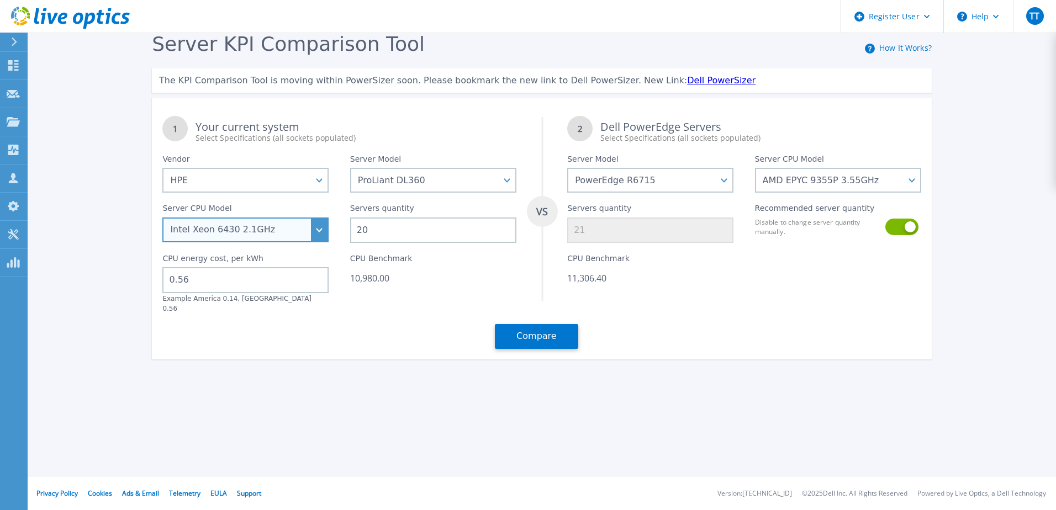
click at [316, 227] on select "Intel Xeon 6418H 2.1GHz Intel Xeon 6426Y 2.5GHz Intel Xeon 8480+ 2GHz Intel Xeo…" at bounding box center [245, 230] width 166 height 25
click at [429, 142] on div "Select Specifications (all sockets populated)" at bounding box center [356, 138] width 320 height 11
click at [319, 238] on select "Intel Xeon 6418H 2.1GHz Intel Xeon 6426Y 2.5GHz Intel Xeon 8480+ 2GHz Intel Xeo…" at bounding box center [245, 230] width 166 height 25
click at [318, 230] on select "Intel Xeon 6418H 2.1GHz Intel Xeon 6426Y 2.5GHz Intel Xeon 8480+ 2GHz Intel Xeo…" at bounding box center [245, 230] width 166 height 25
select select "338040"
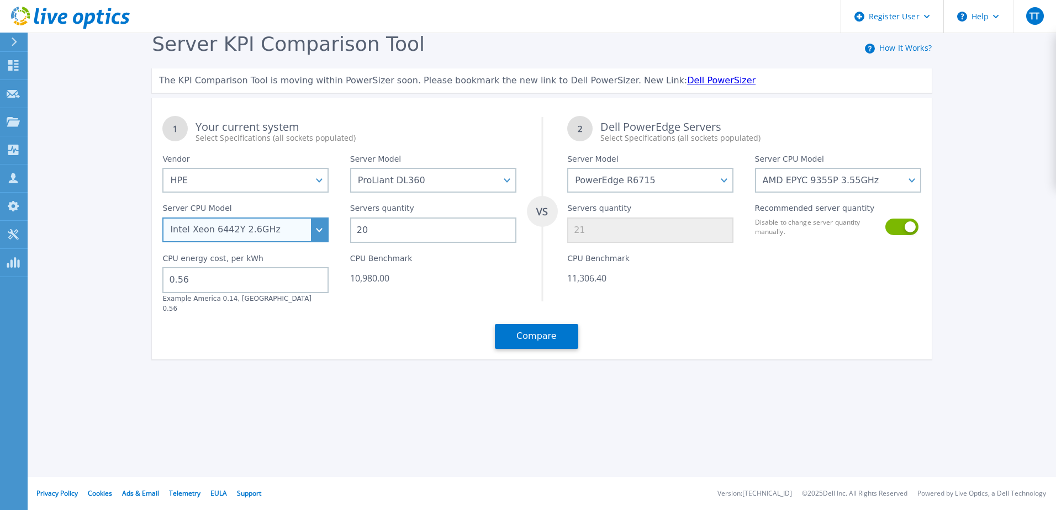
click at [162, 218] on select "Intel Xeon 6418H 2.1GHz Intel Xeon 6426Y 2.5GHz Intel Xeon 8480+ 2GHz Intel Xeo…" at bounding box center [245, 230] width 166 height 25
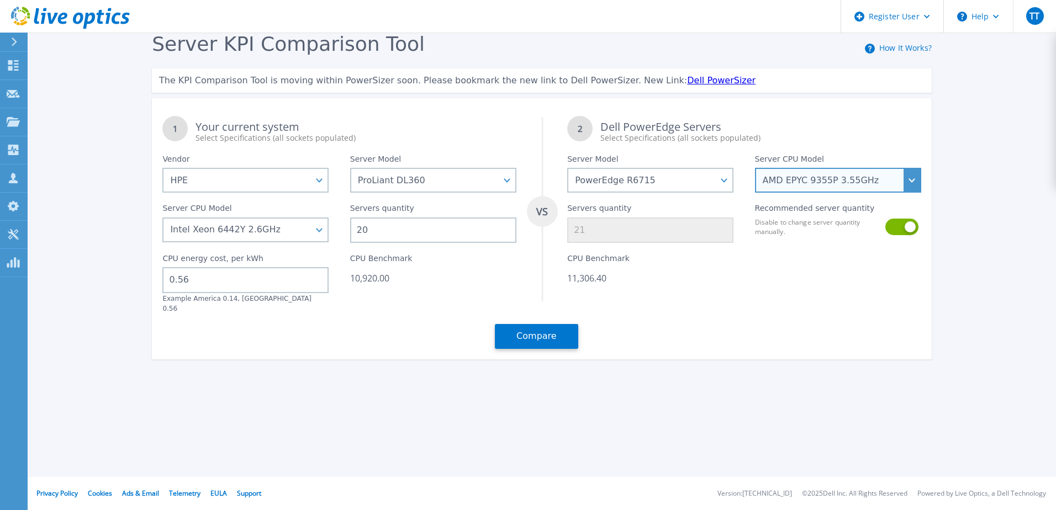
click at [846, 180] on select "AMD EPYC 9355P 3.55GHz AMD EPYC 9575F 3.3GHz AMD EPYC 9015 3.6GHz AMD EPYC 9115…" at bounding box center [838, 180] width 166 height 25
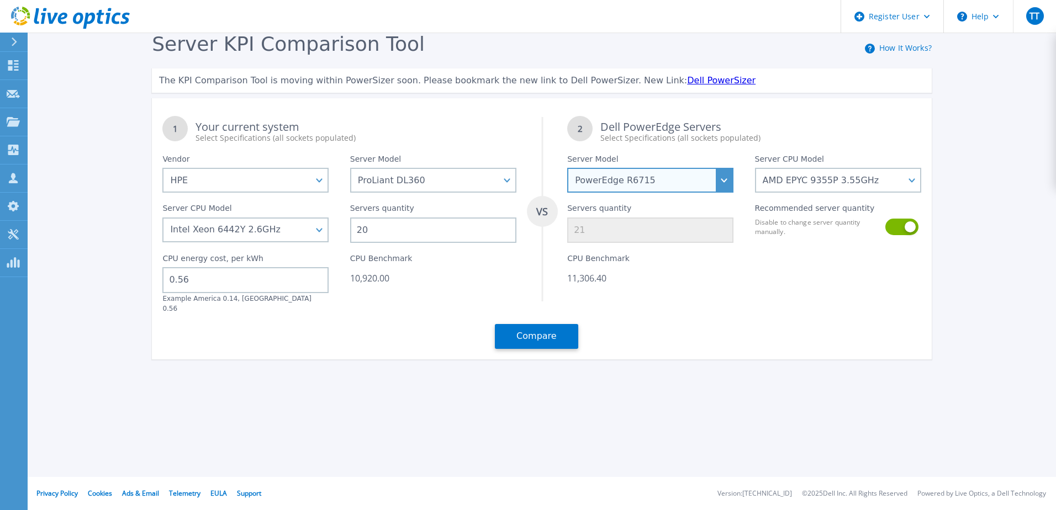
click at [703, 189] on select "PowerEdge C6520 PowerEdge C6525 PowerEdge HS5610 PowerEdge HS5620 PowerEdge R24…" at bounding box center [650, 180] width 166 height 25
select select "PowerEdge R6725"
click at [567, 168] on select "PowerEdge C6520 PowerEdge C6525 PowerEdge HS5610 PowerEdge HS5620 PowerEdge R24…" at bounding box center [650, 180] width 166 height 25
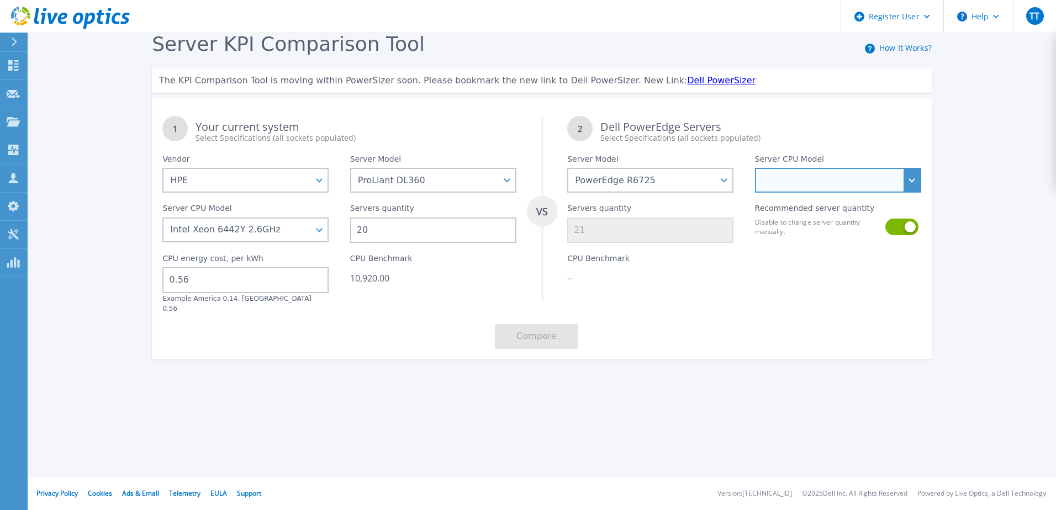
click at [874, 183] on select "AMD EPYC 9135 3.65GHz AMD EPYC 9355 3.55GHz AMD EPYC 9575F 3.3GHz AMD EPYC 9655…" at bounding box center [838, 180] width 166 height 25
select select "336301"
click at [755, 168] on select "AMD EPYC 9135 3.65GHz AMD EPYC 9355 3.55GHz AMD EPYC 9575F 3.3GHz AMD EPYC 9655…" at bounding box center [838, 180] width 166 height 25
type input "14"
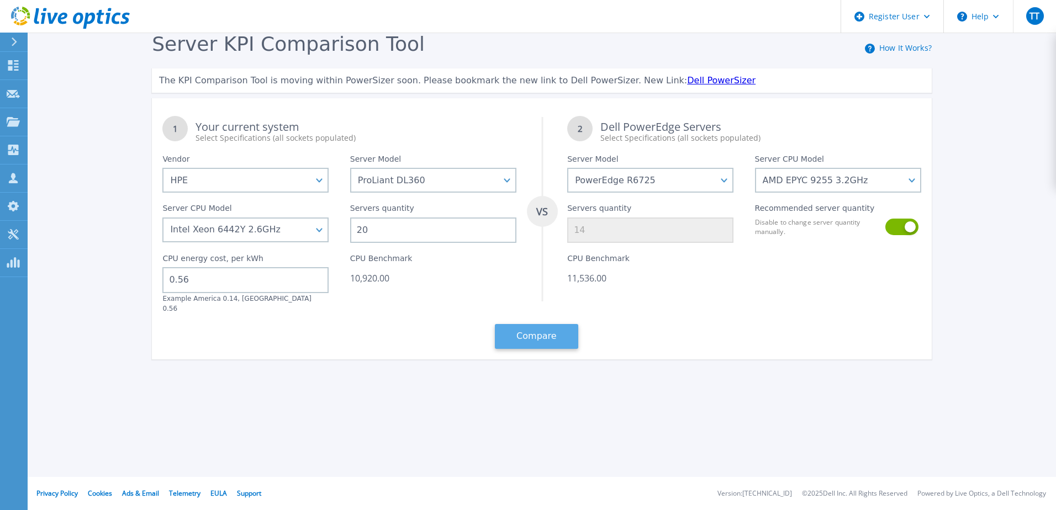
click at [546, 325] on button "Compare" at bounding box center [536, 336] width 83 height 25
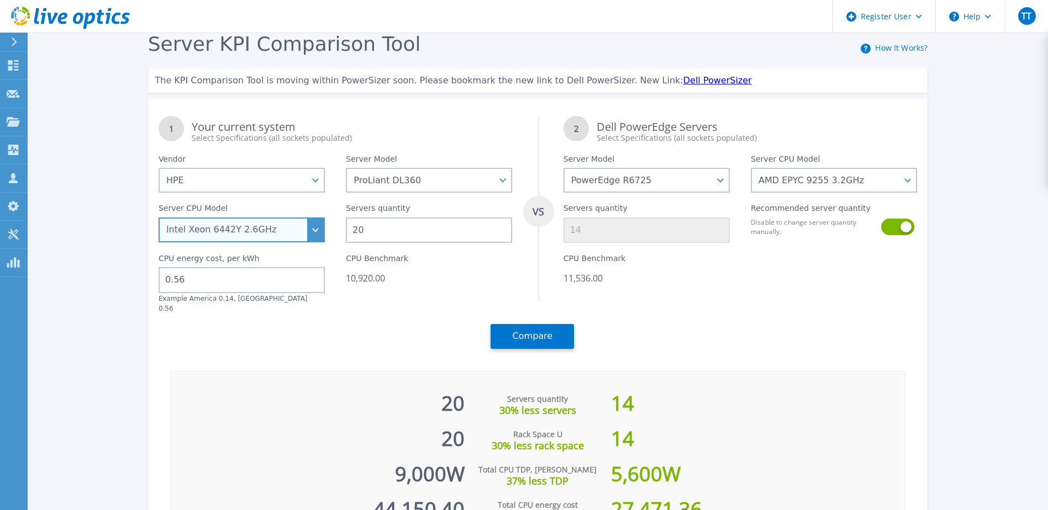
click at [311, 227] on select "Intel Xeon 6418H 2.1GHz Intel Xeon 6426Y 2.5GHz Intel Xeon 8480+ 2GHz Intel Xeo…" at bounding box center [242, 230] width 166 height 25
click at [73, 117] on div "Server KPI Comparison Tool How It Works? The KPI Comparison Tool is moving with…" at bounding box center [524, 310] width 1048 height 620
